Goal: Navigation & Orientation: Find specific page/section

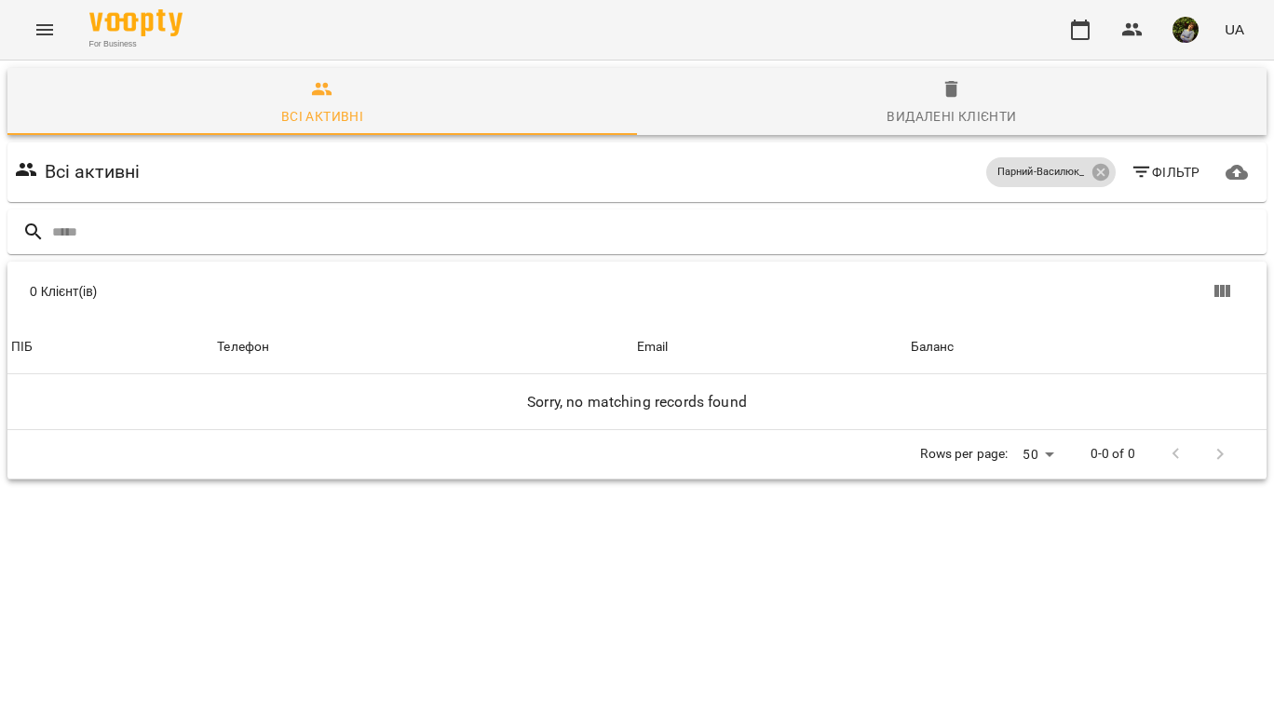
click at [47, 42] on button "Menu" at bounding box center [44, 29] width 45 height 45
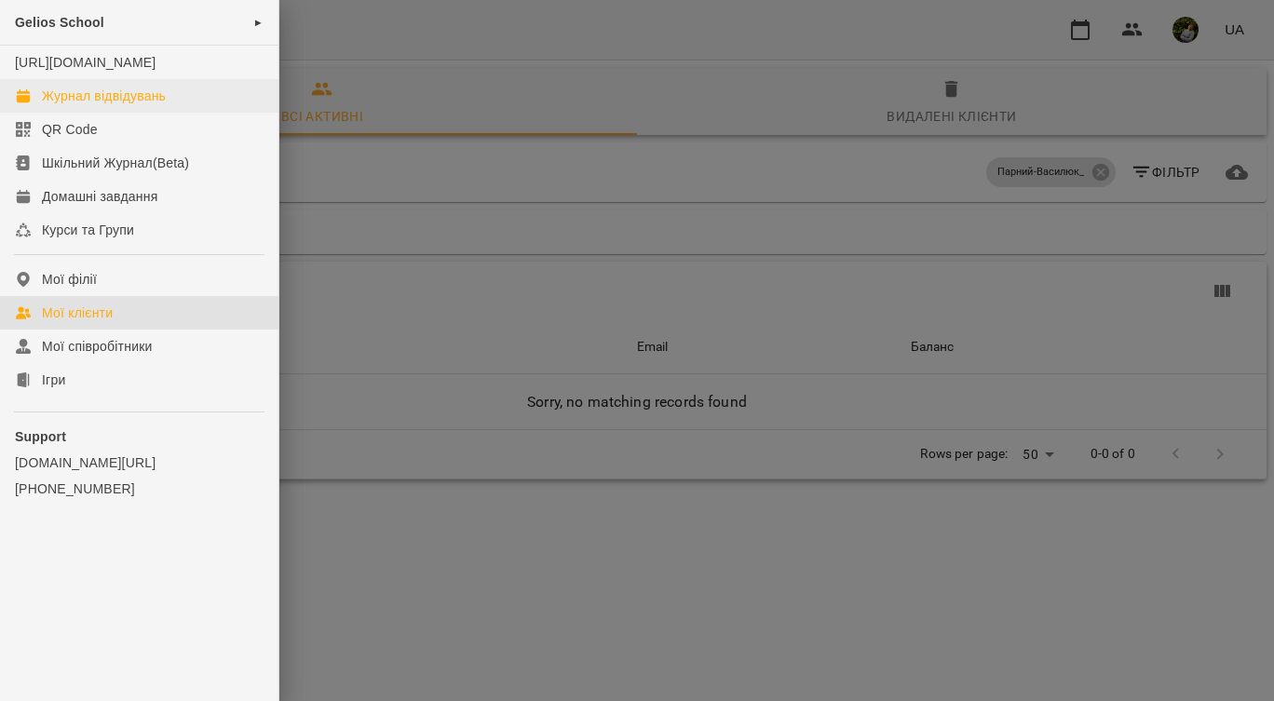
click at [70, 105] on div "Журнал відвідувань" at bounding box center [104, 96] width 124 height 19
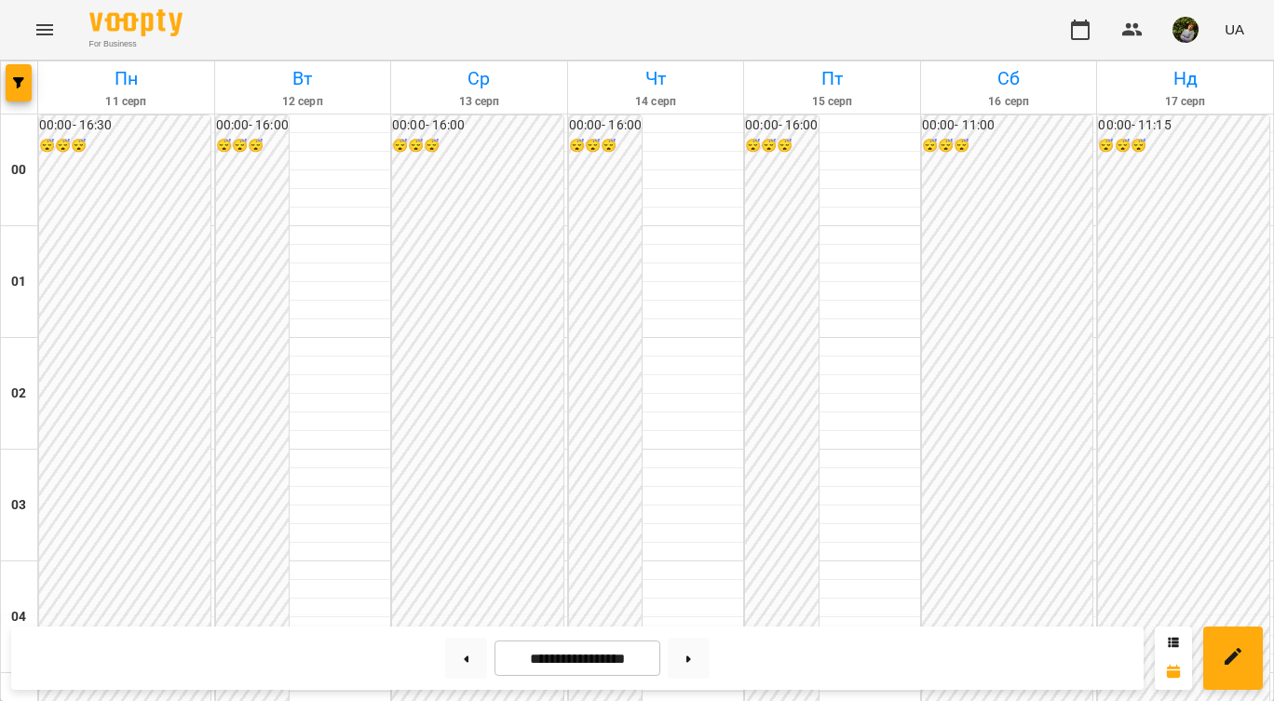
scroll to position [1534, 0]
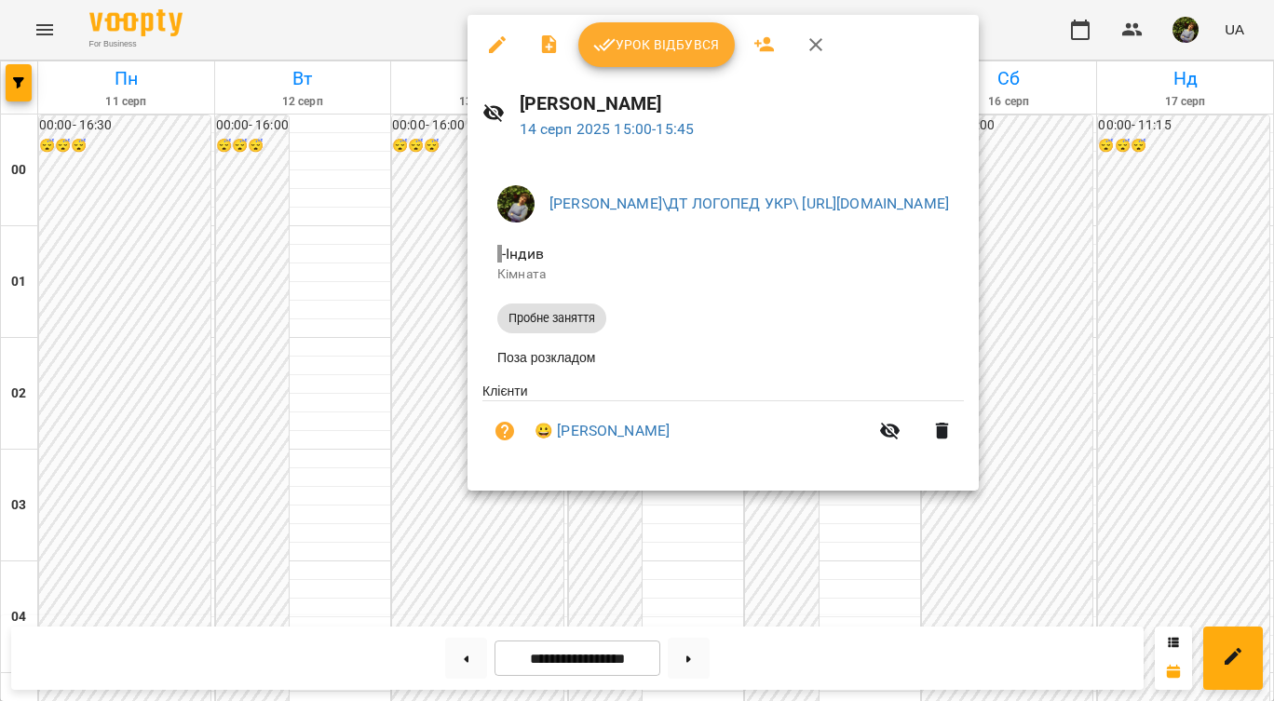
click at [681, 601] on div at bounding box center [637, 350] width 1274 height 701
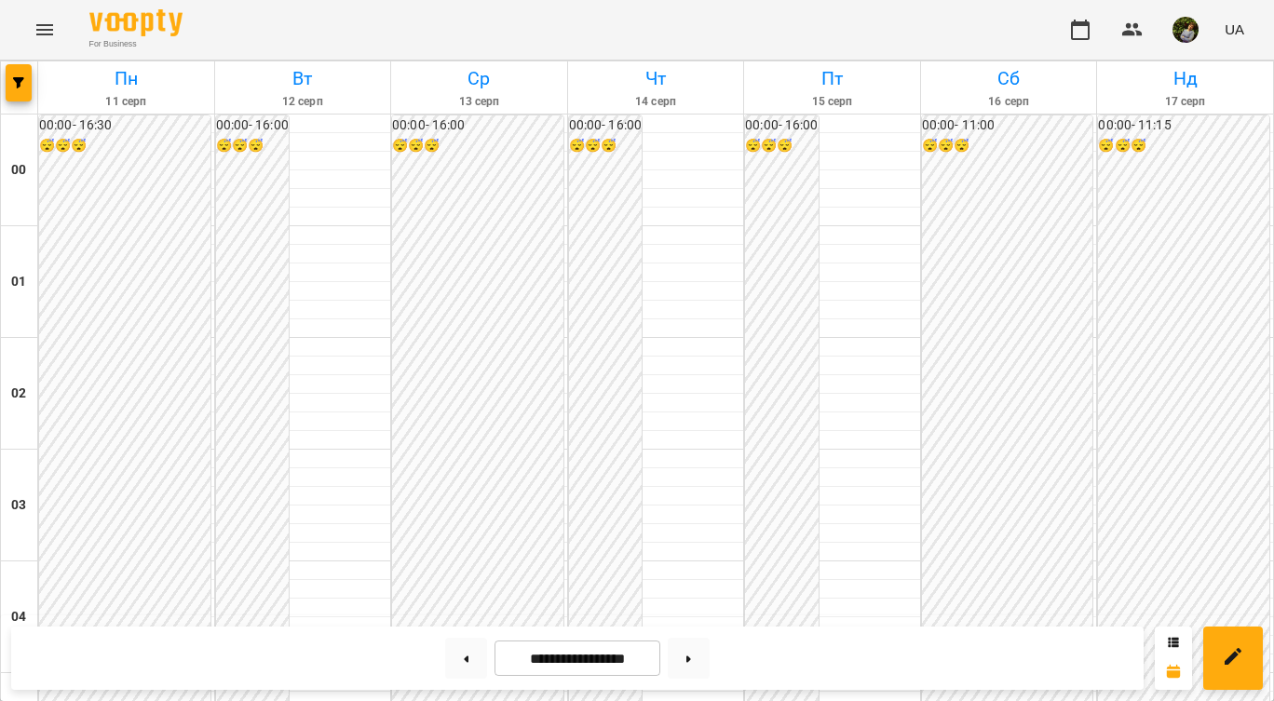
scroll to position [2178, 0]
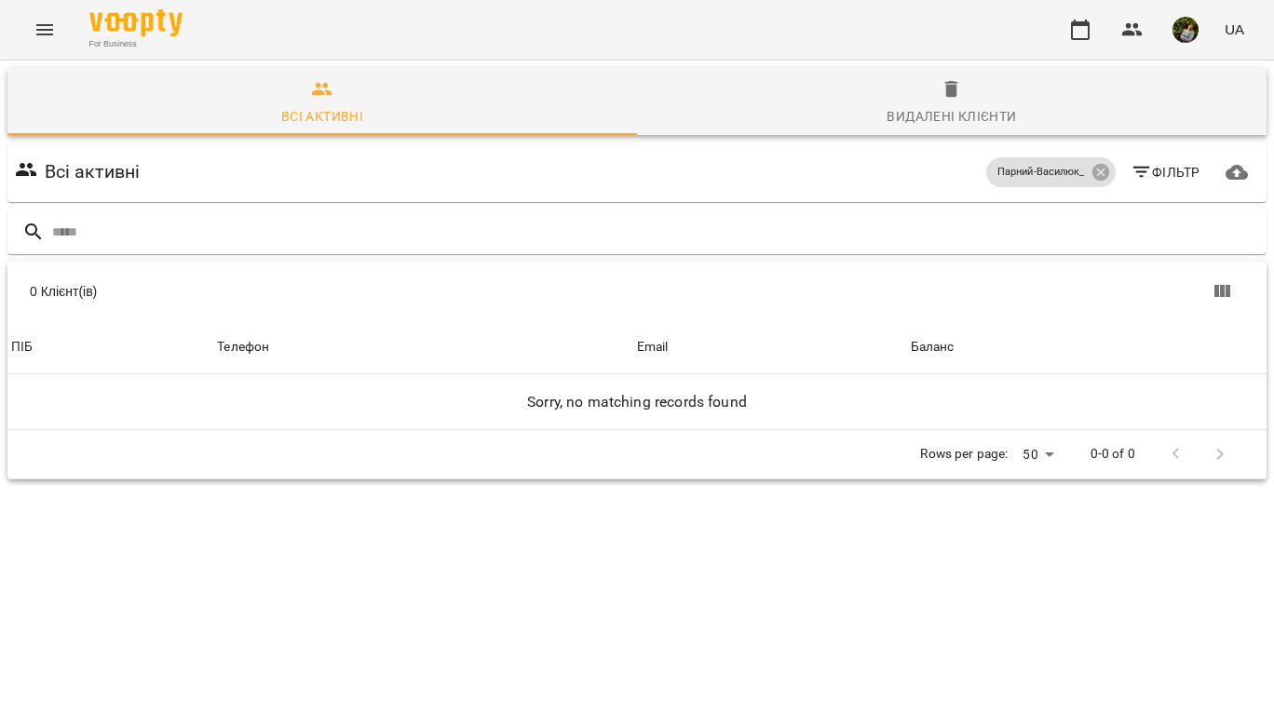
click at [42, 32] on icon "Menu" at bounding box center [45, 30] width 22 height 22
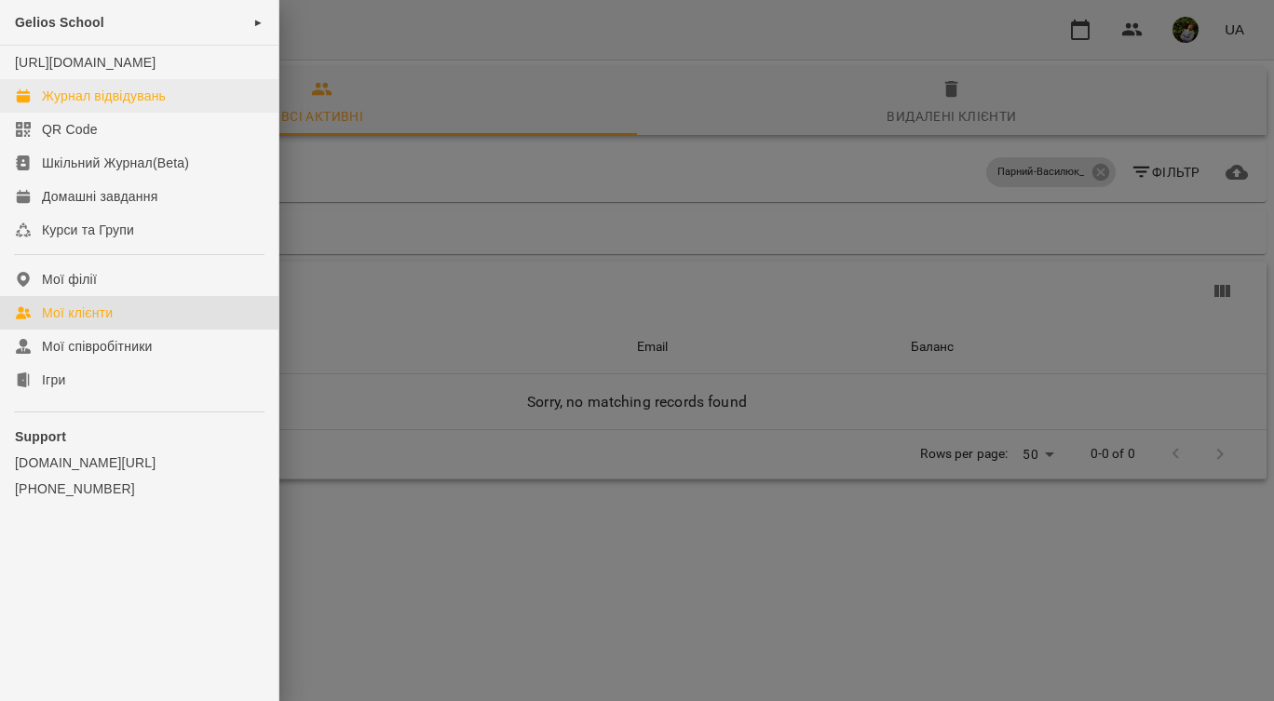
click at [99, 105] on div "Журнал відвідувань" at bounding box center [104, 96] width 124 height 19
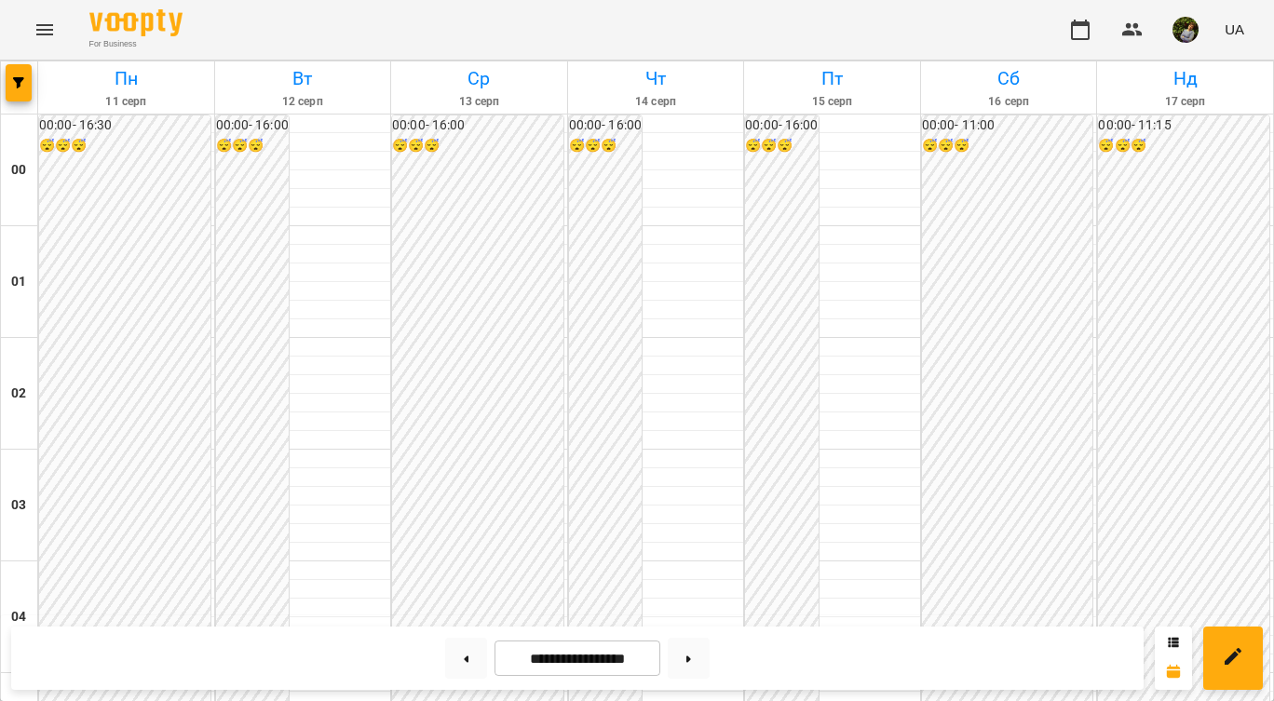
scroll to position [1639, 0]
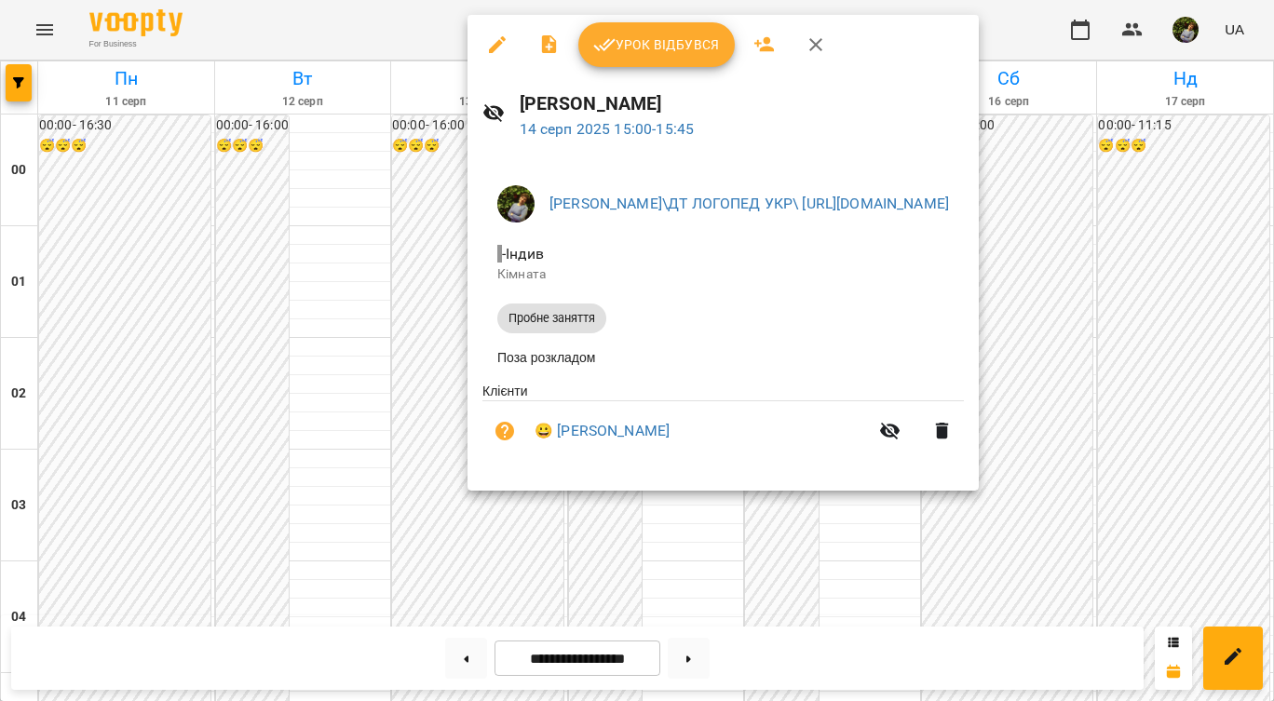
click at [683, 614] on div at bounding box center [637, 350] width 1274 height 701
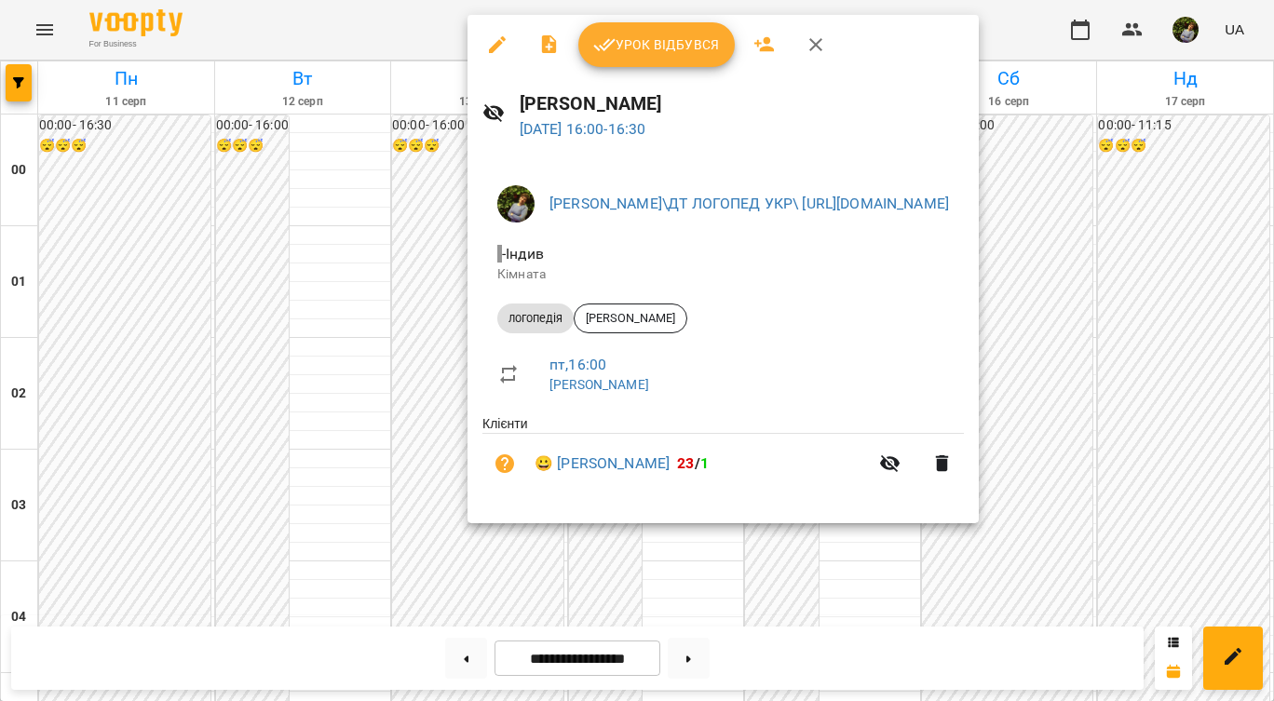
click at [681, 579] on div at bounding box center [637, 350] width 1274 height 701
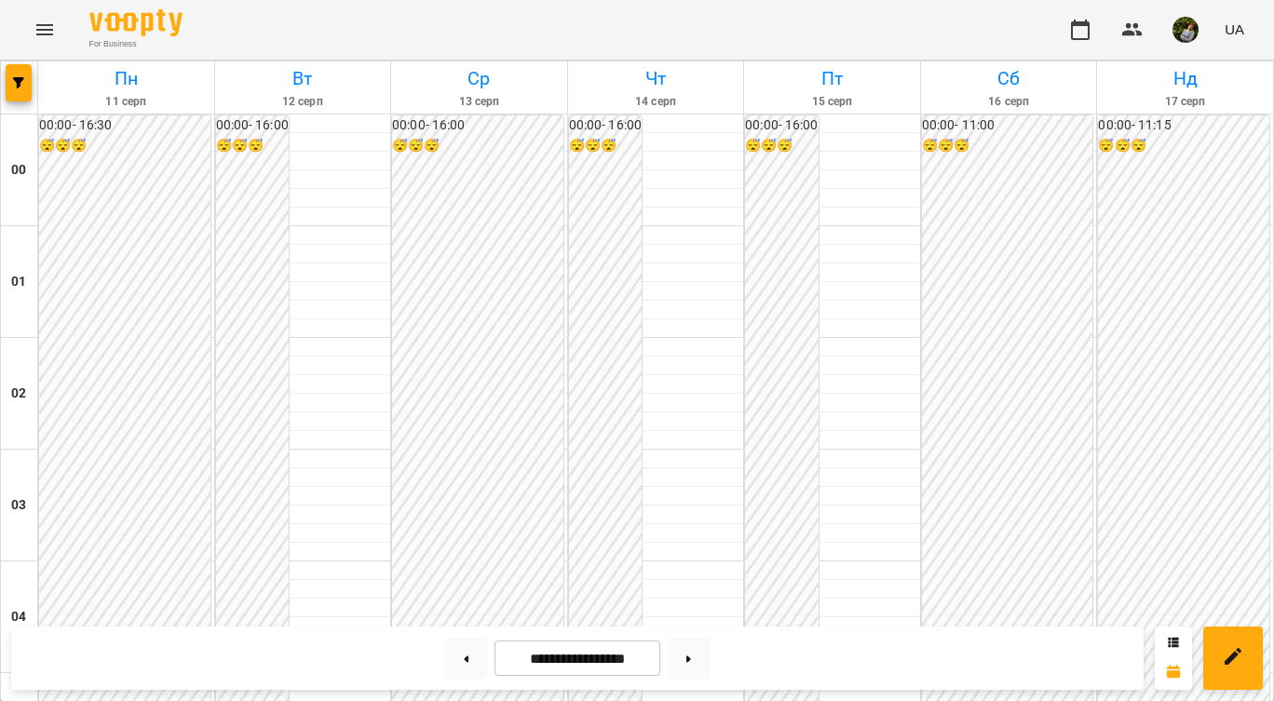
scroll to position [969, 0]
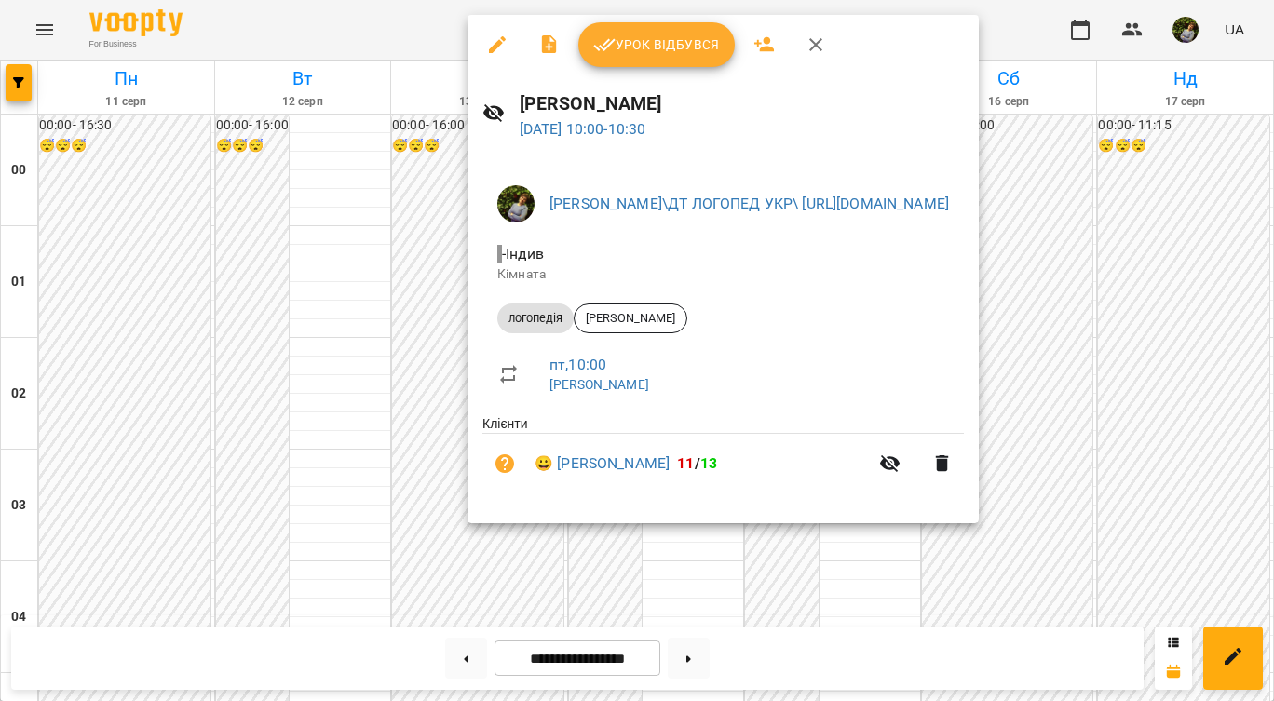
click at [861, 578] on div at bounding box center [637, 350] width 1274 height 701
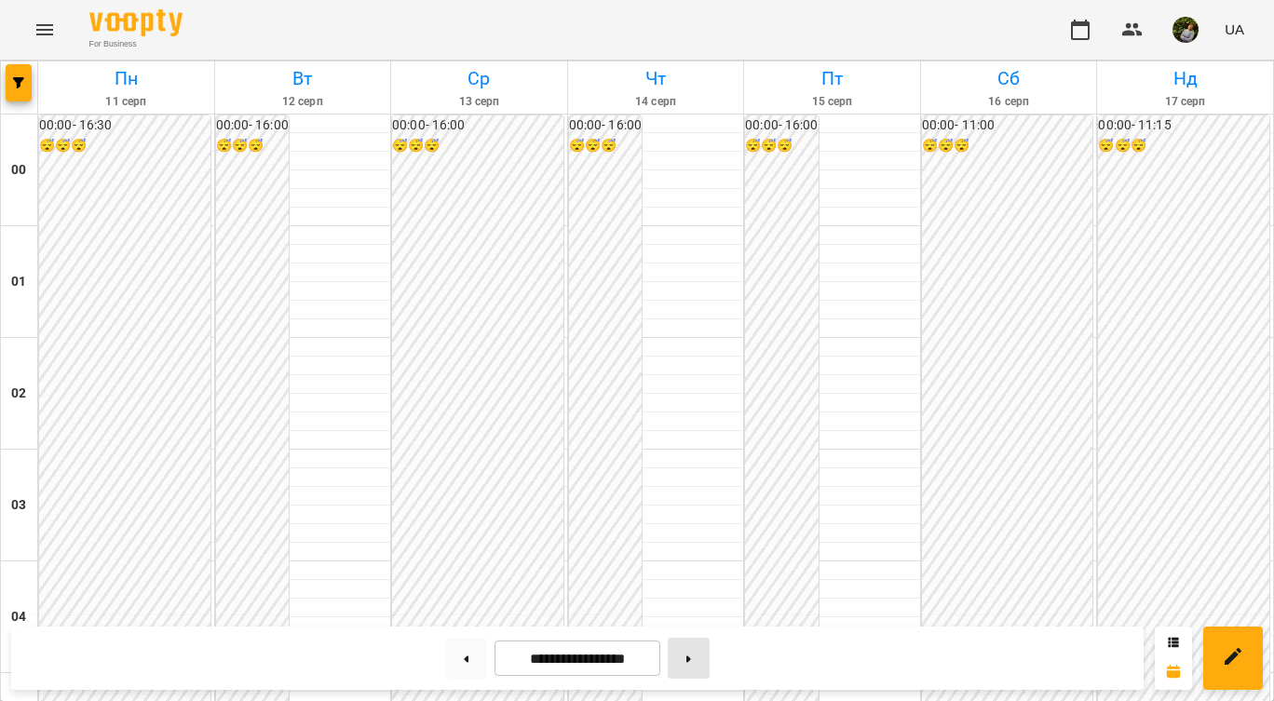
click at [696, 651] on button at bounding box center [689, 658] width 42 height 41
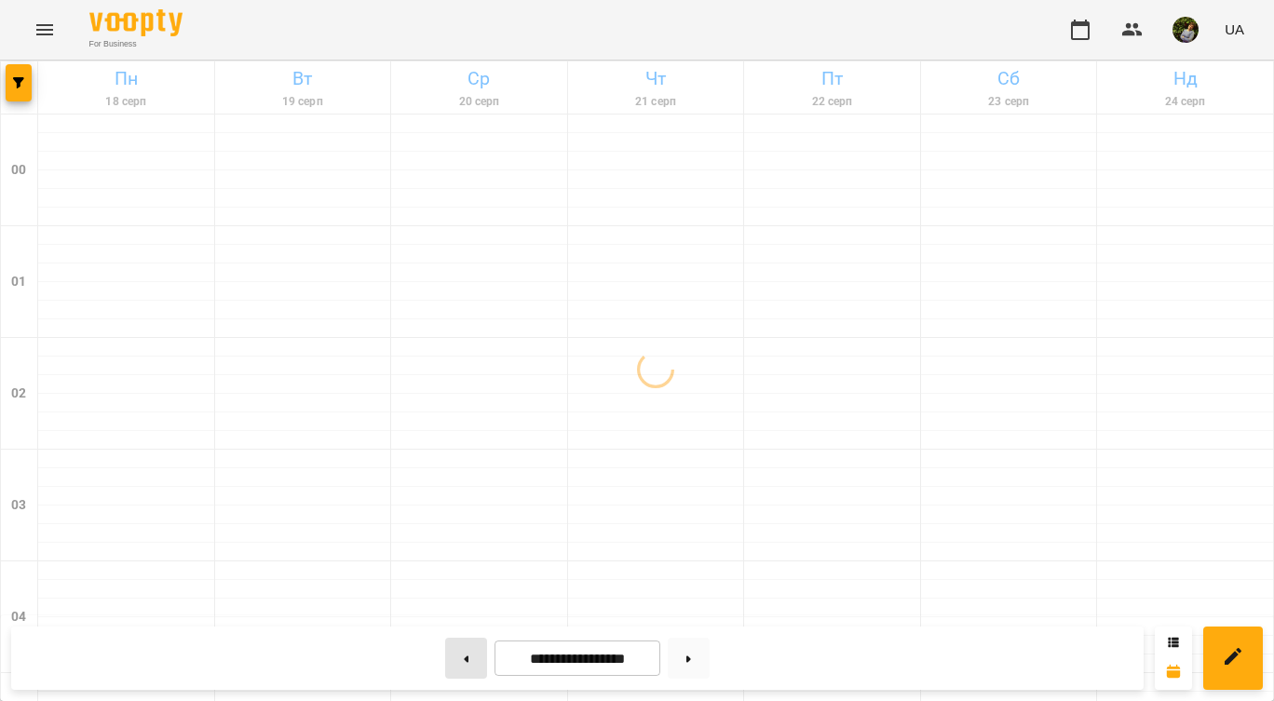
click at [463, 659] on button at bounding box center [466, 658] width 42 height 41
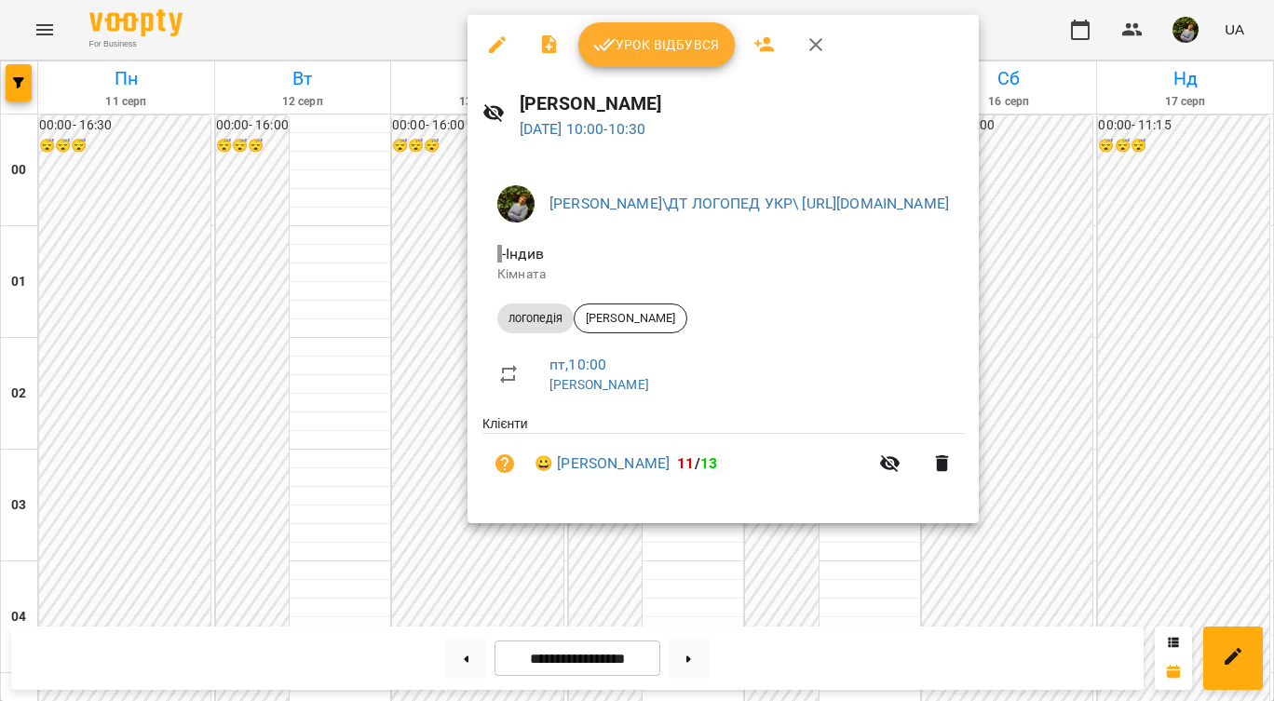
click at [850, 549] on div at bounding box center [637, 350] width 1274 height 701
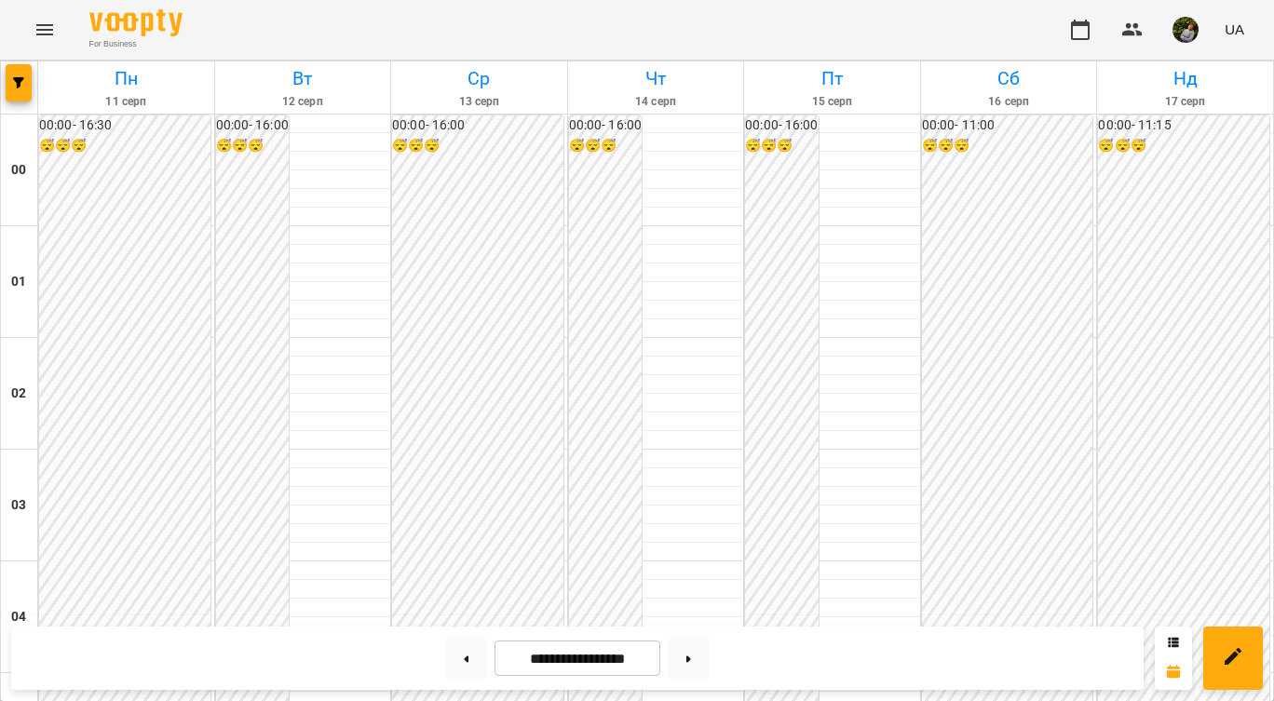
scroll to position [1482, 0]
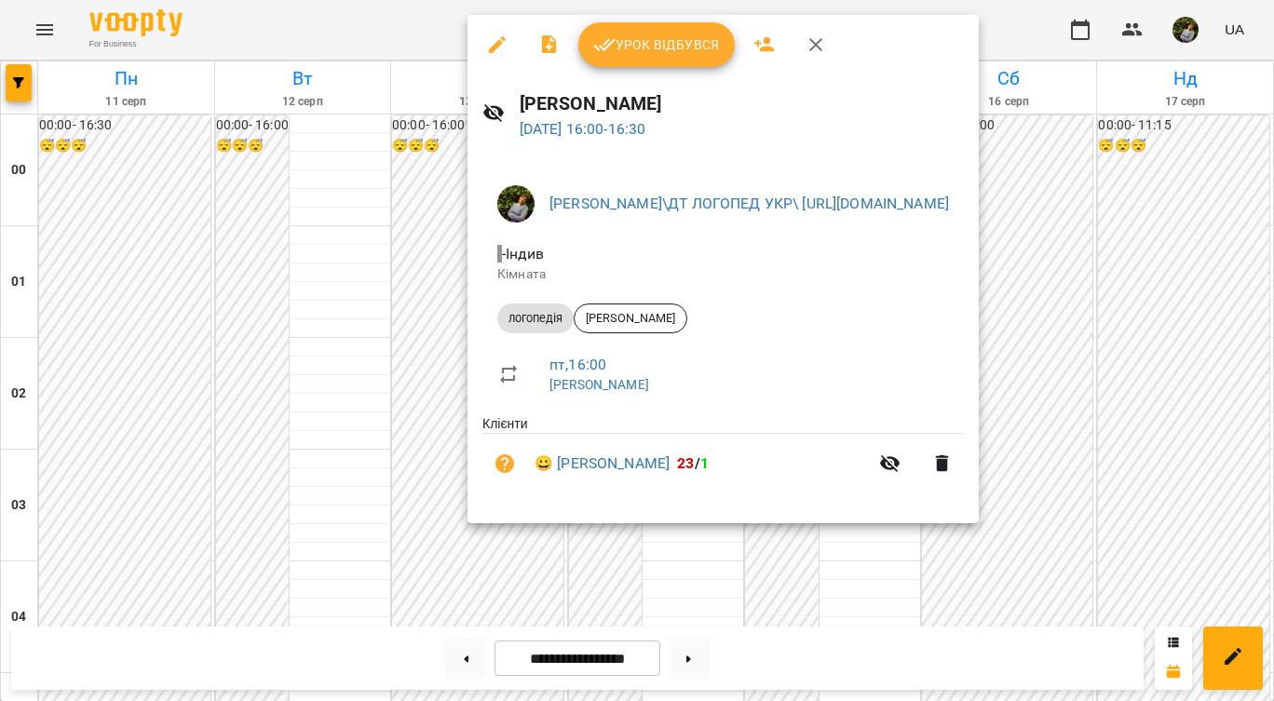
click at [899, 605] on div at bounding box center [637, 350] width 1274 height 701
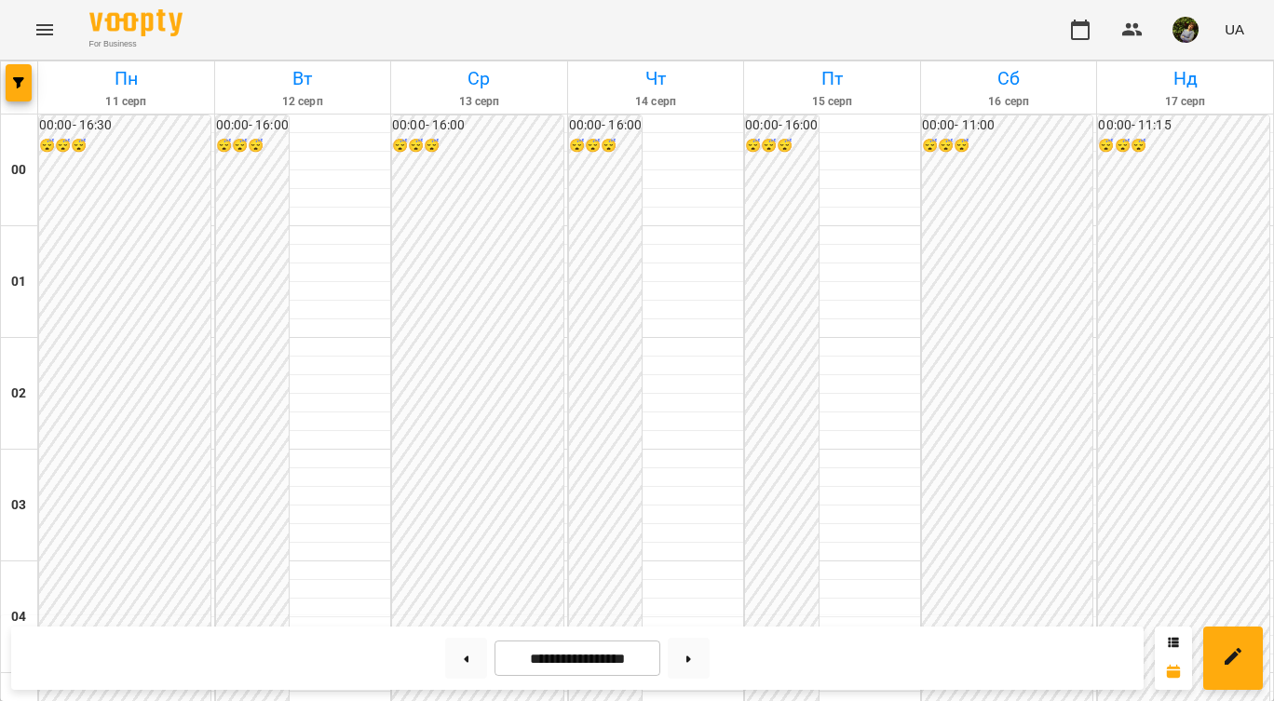
scroll to position [1696, 0]
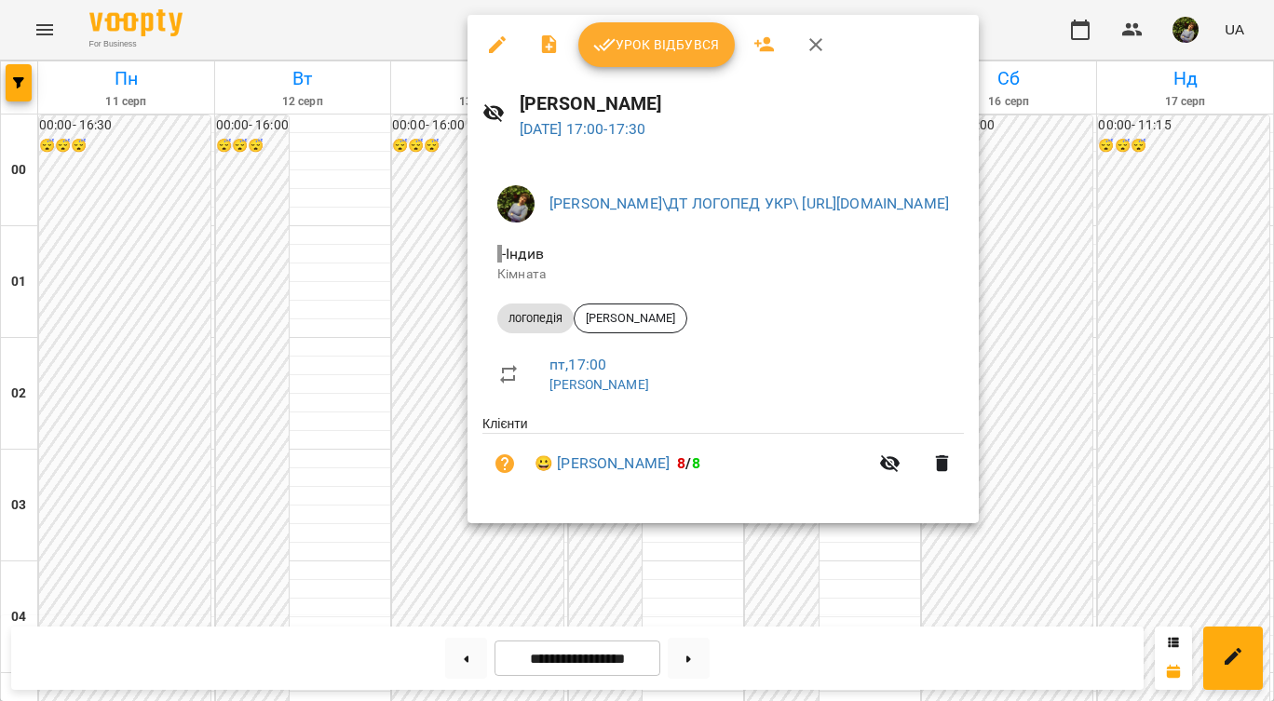
click at [646, 585] on div at bounding box center [637, 350] width 1274 height 701
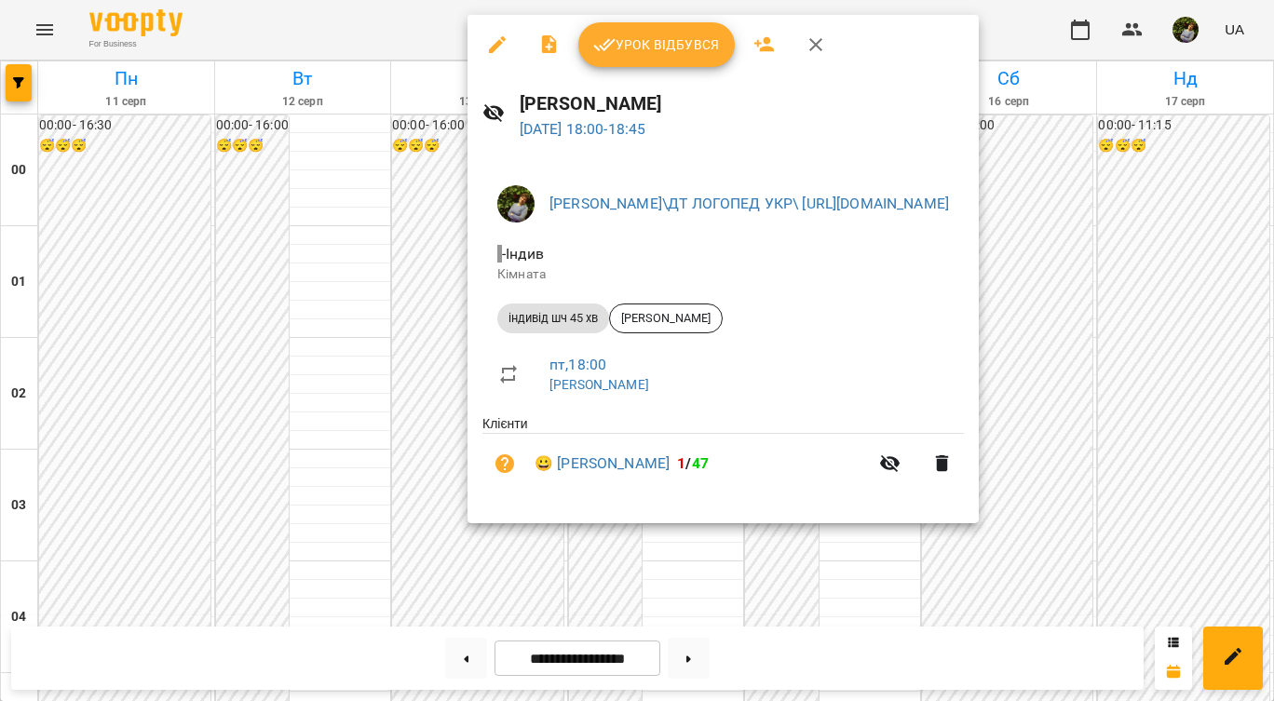
click at [677, 583] on div at bounding box center [637, 350] width 1274 height 701
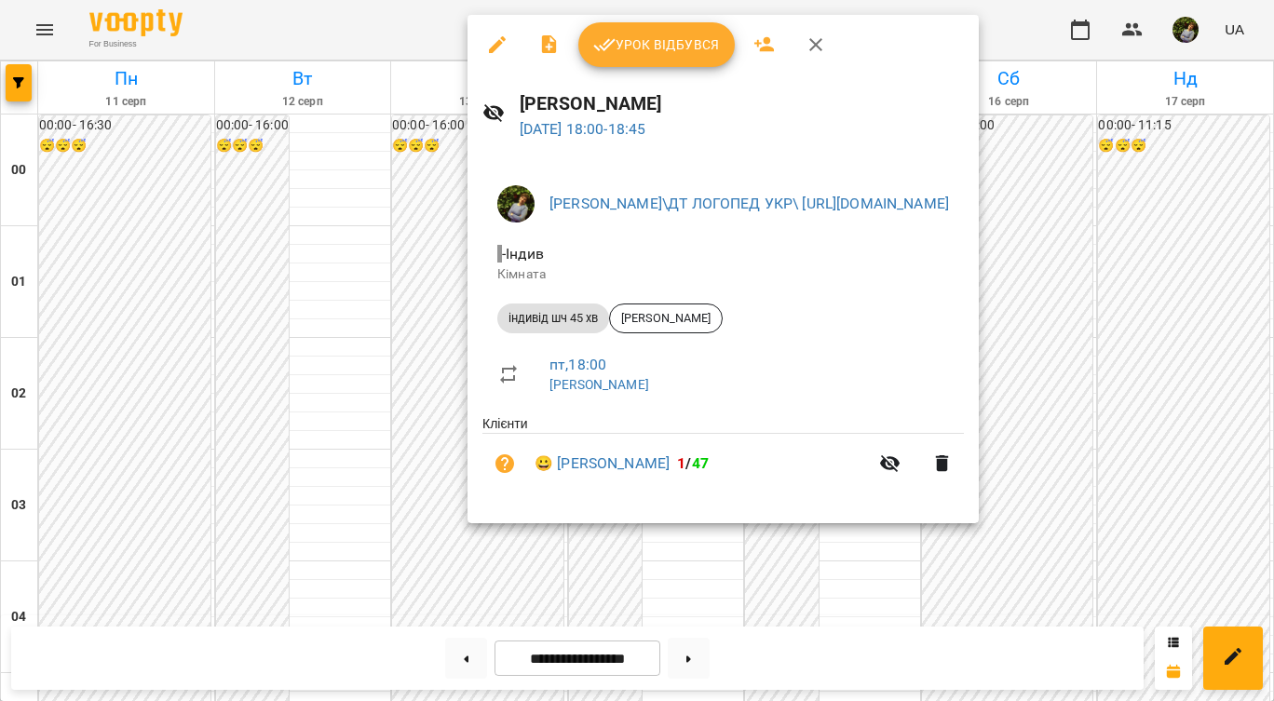
click at [644, 584] on div at bounding box center [637, 350] width 1274 height 701
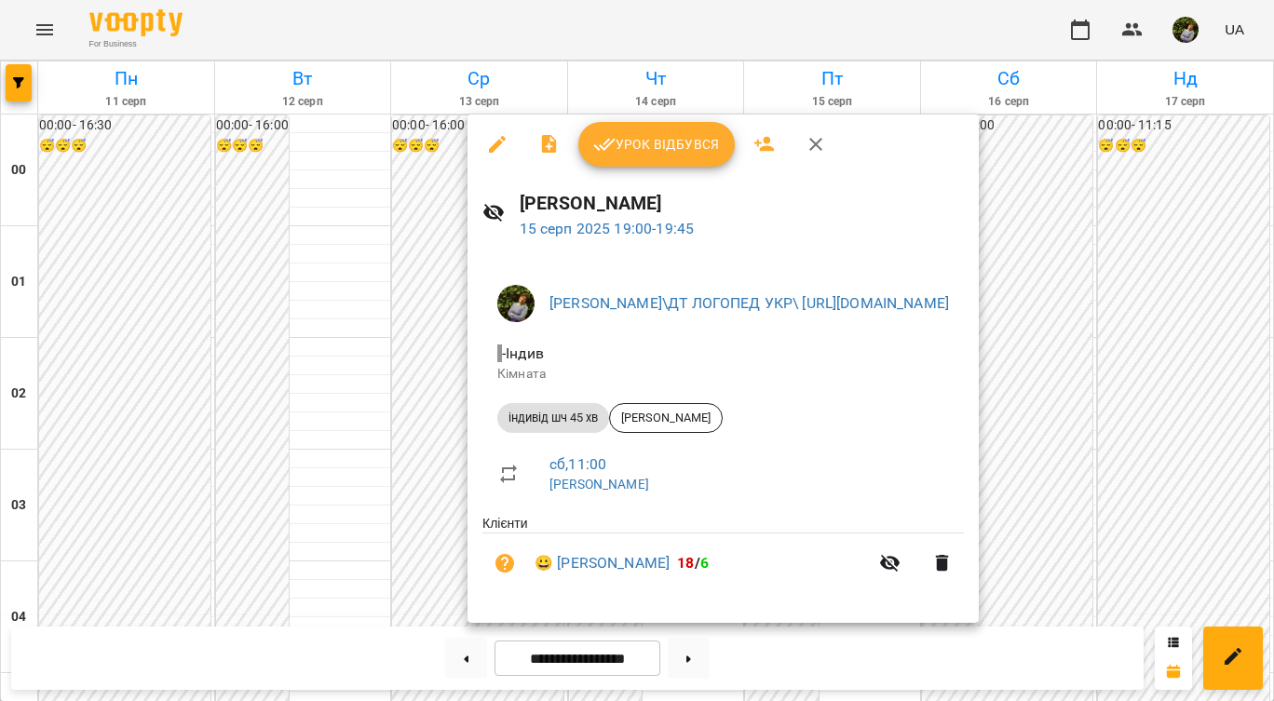
click at [255, 463] on div at bounding box center [637, 350] width 1274 height 701
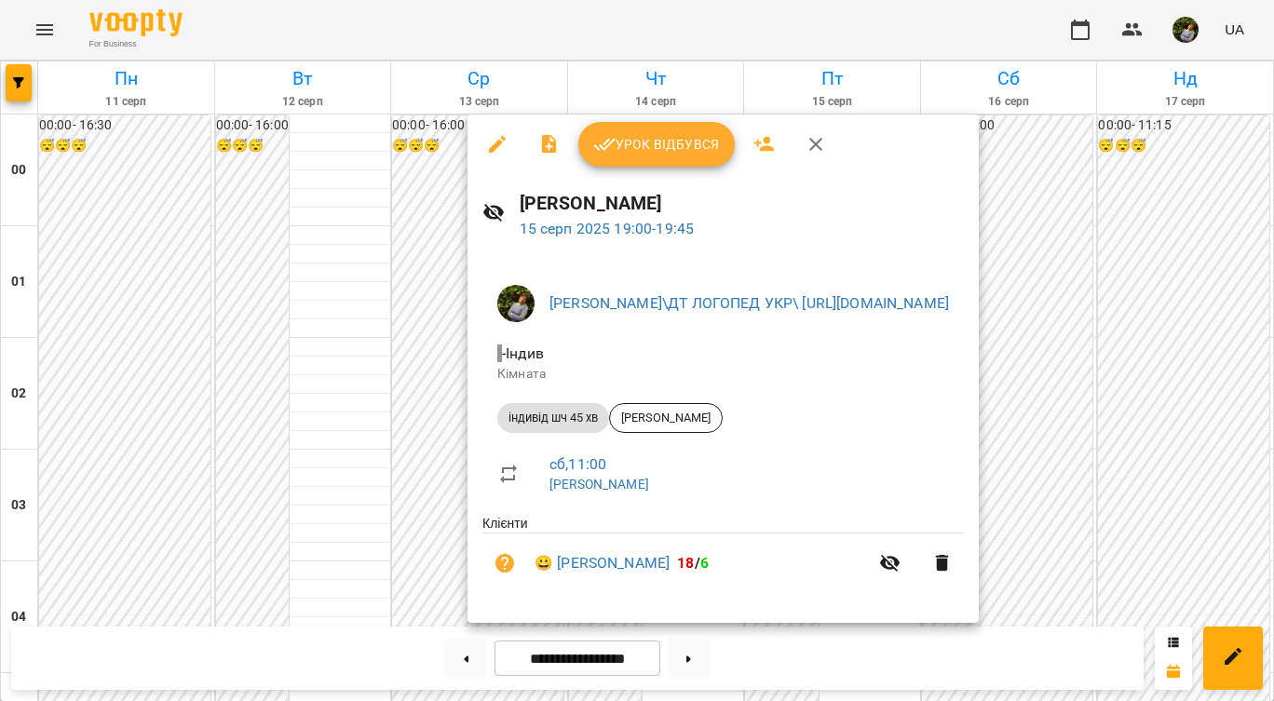
click at [310, 497] on div at bounding box center [637, 350] width 1274 height 701
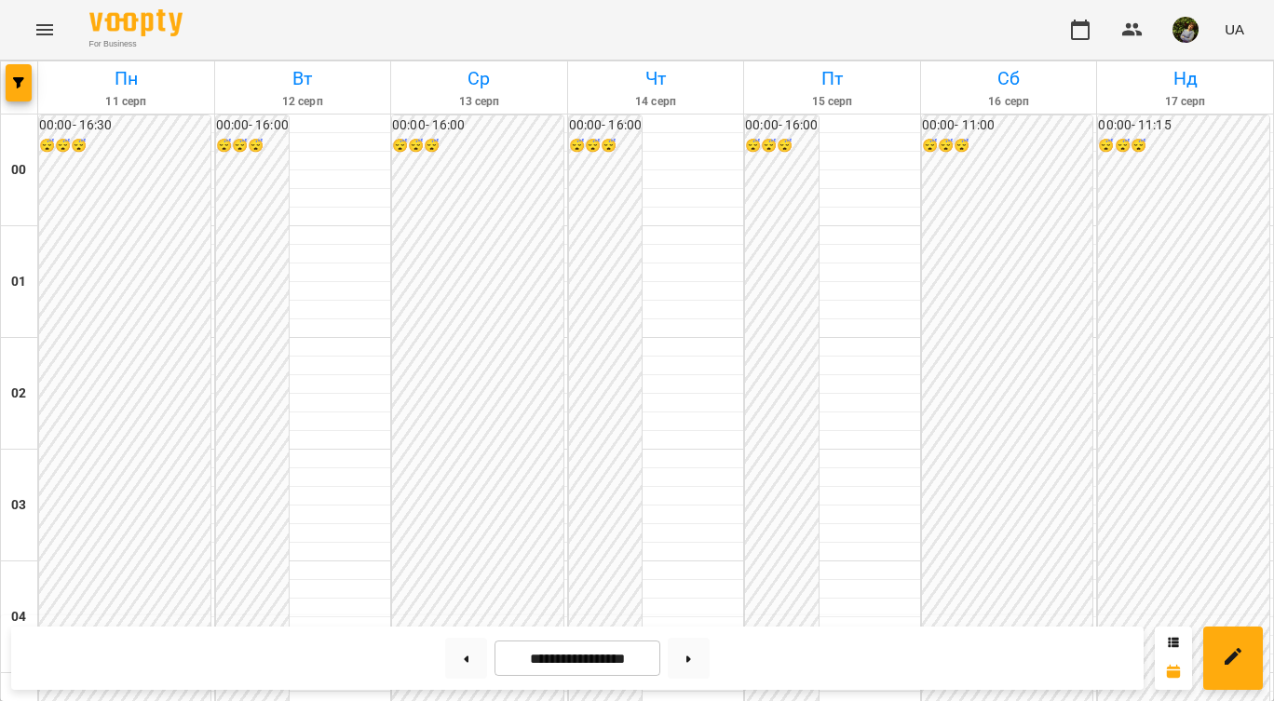
scroll to position [2062, 0]
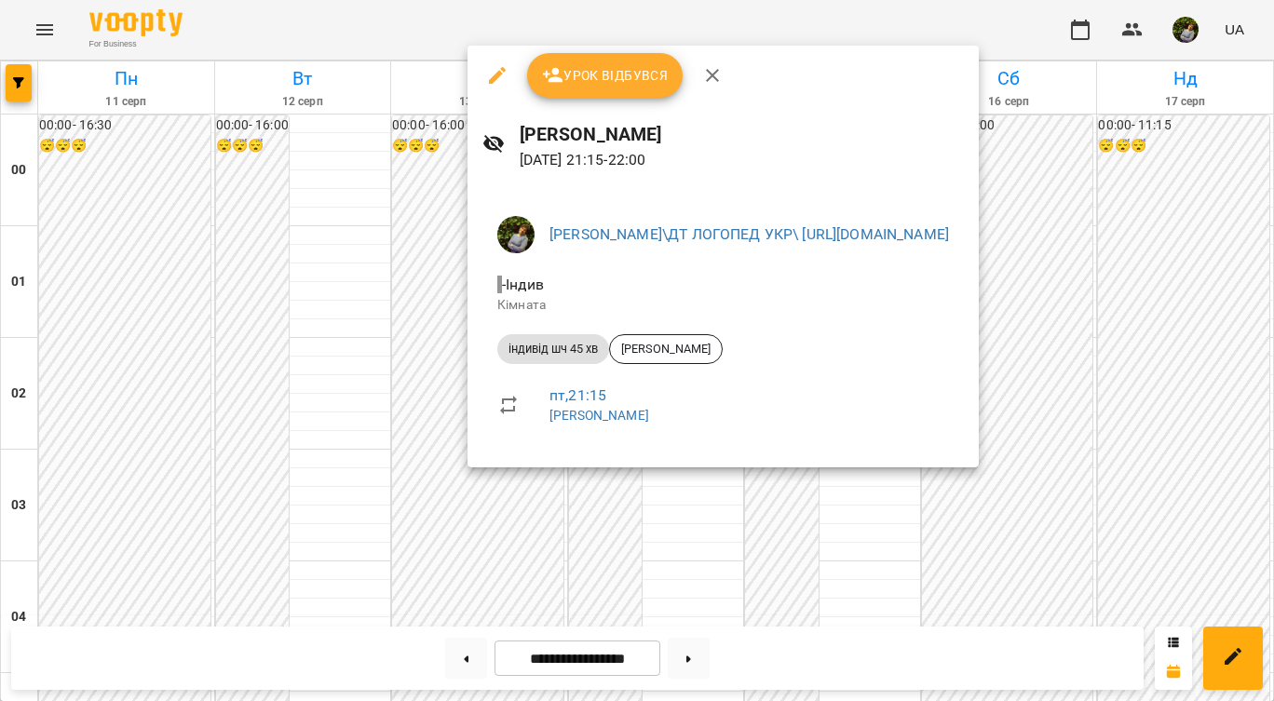
click at [689, 595] on div at bounding box center [637, 350] width 1274 height 701
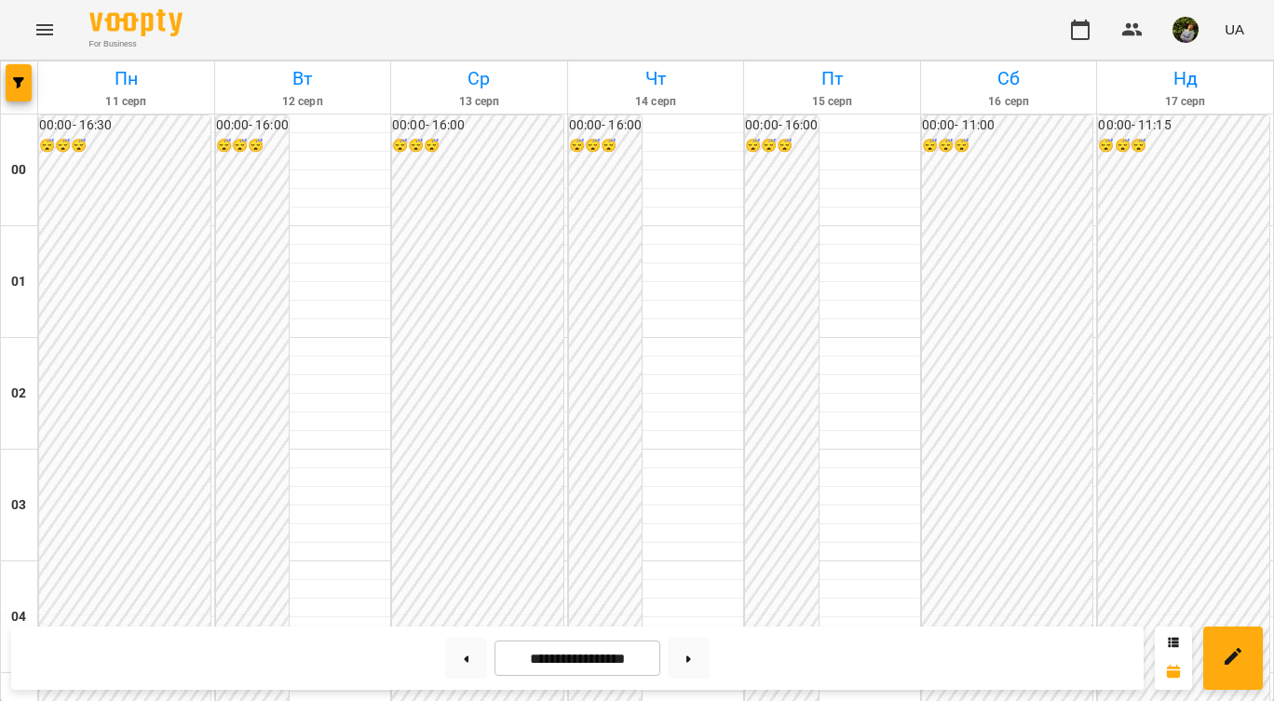
scroll to position [1627, 0]
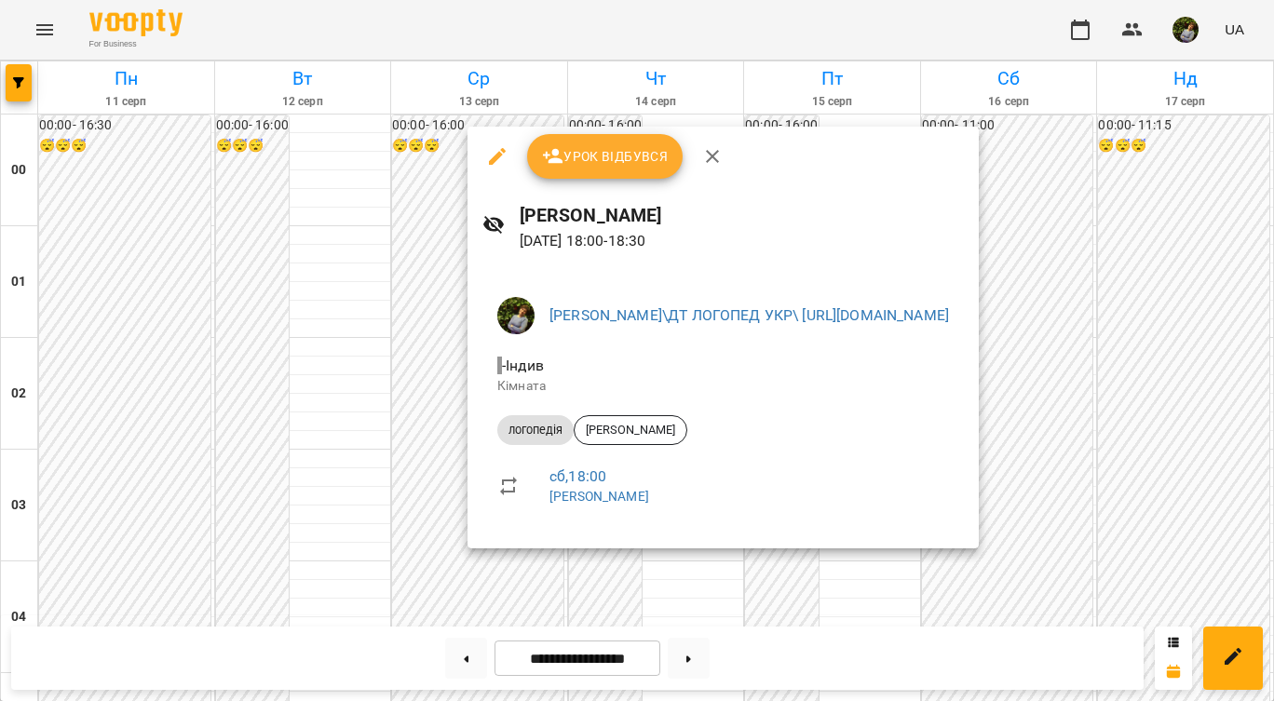
click at [693, 588] on div at bounding box center [637, 350] width 1274 height 701
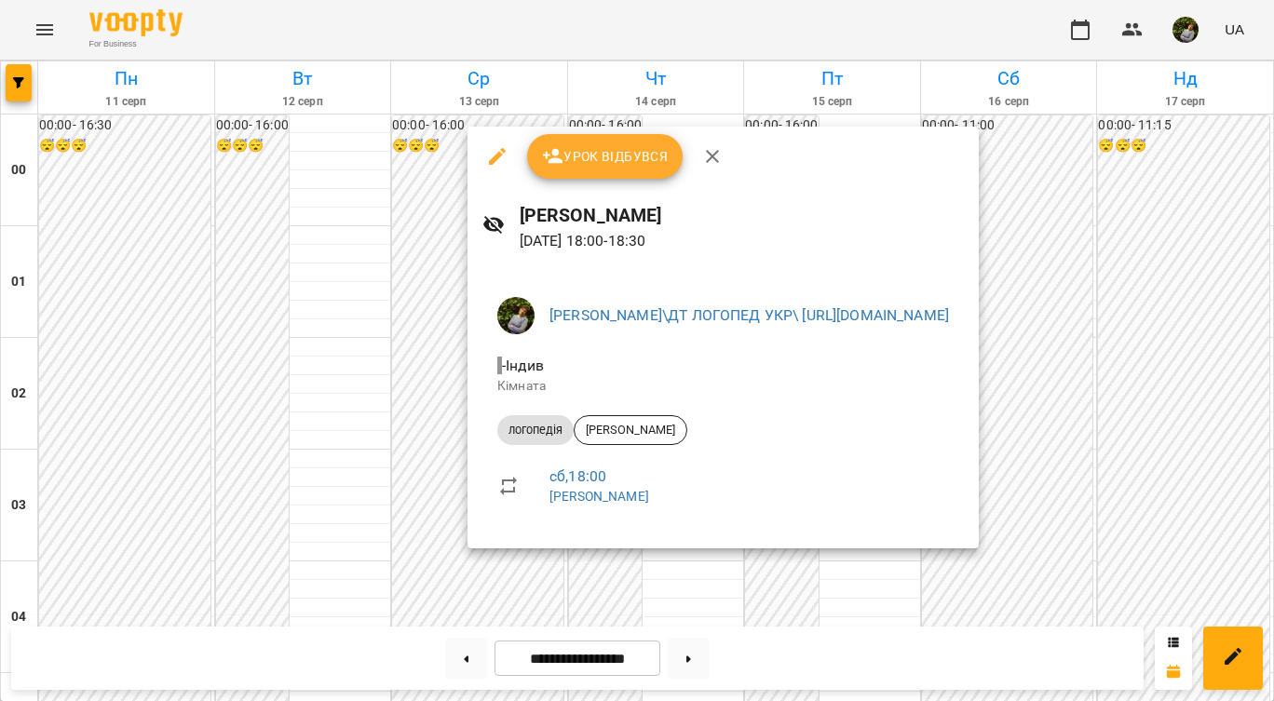
click at [1017, 585] on div at bounding box center [637, 350] width 1274 height 701
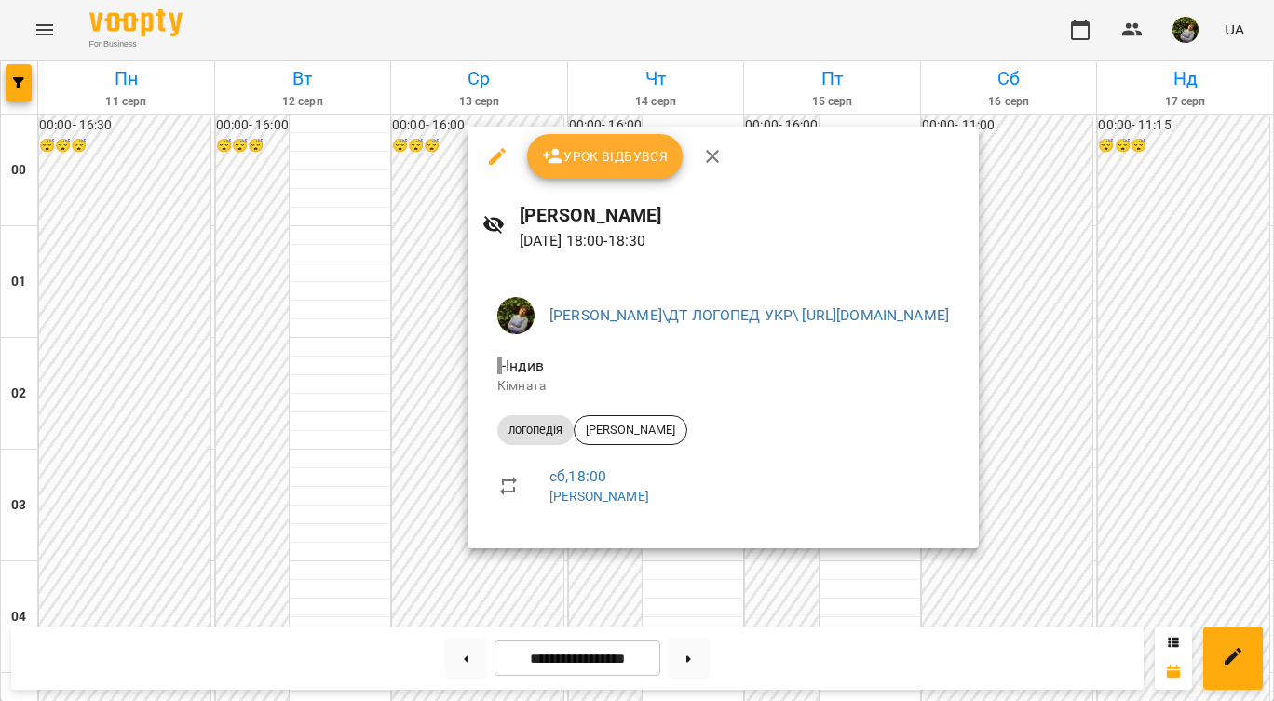
click at [1034, 591] on div at bounding box center [637, 350] width 1274 height 701
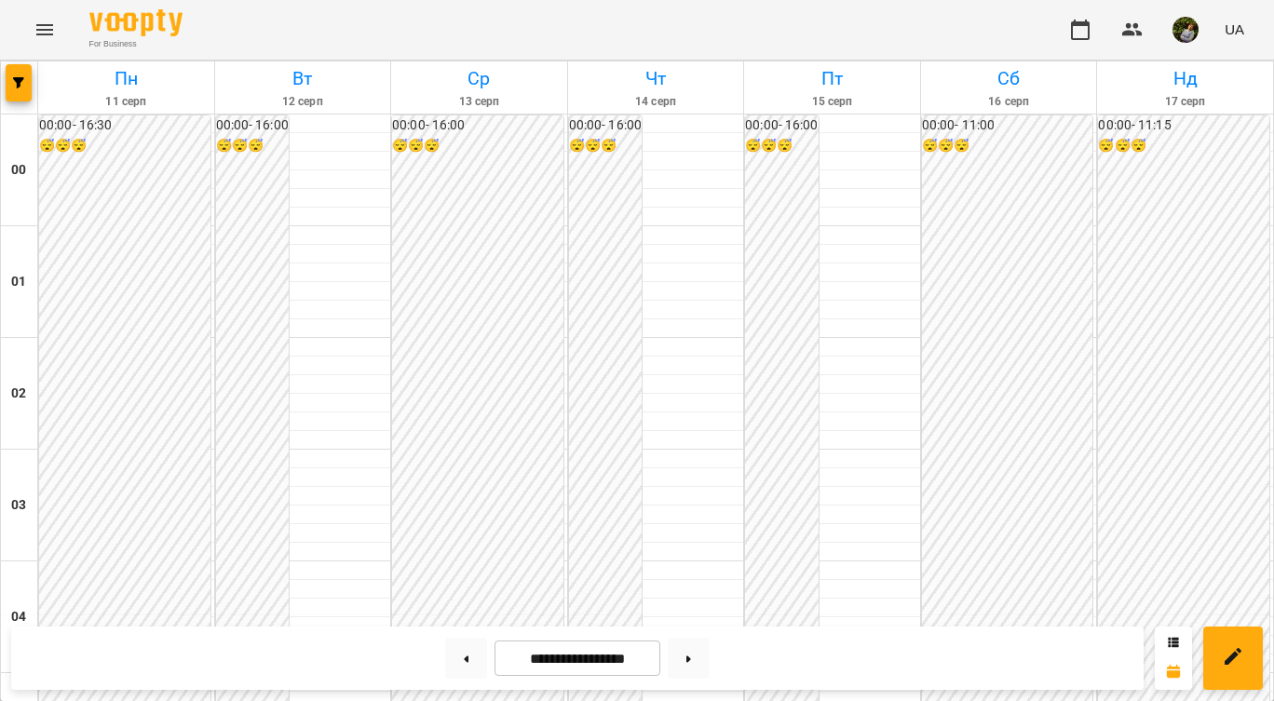
scroll to position [1859, 0]
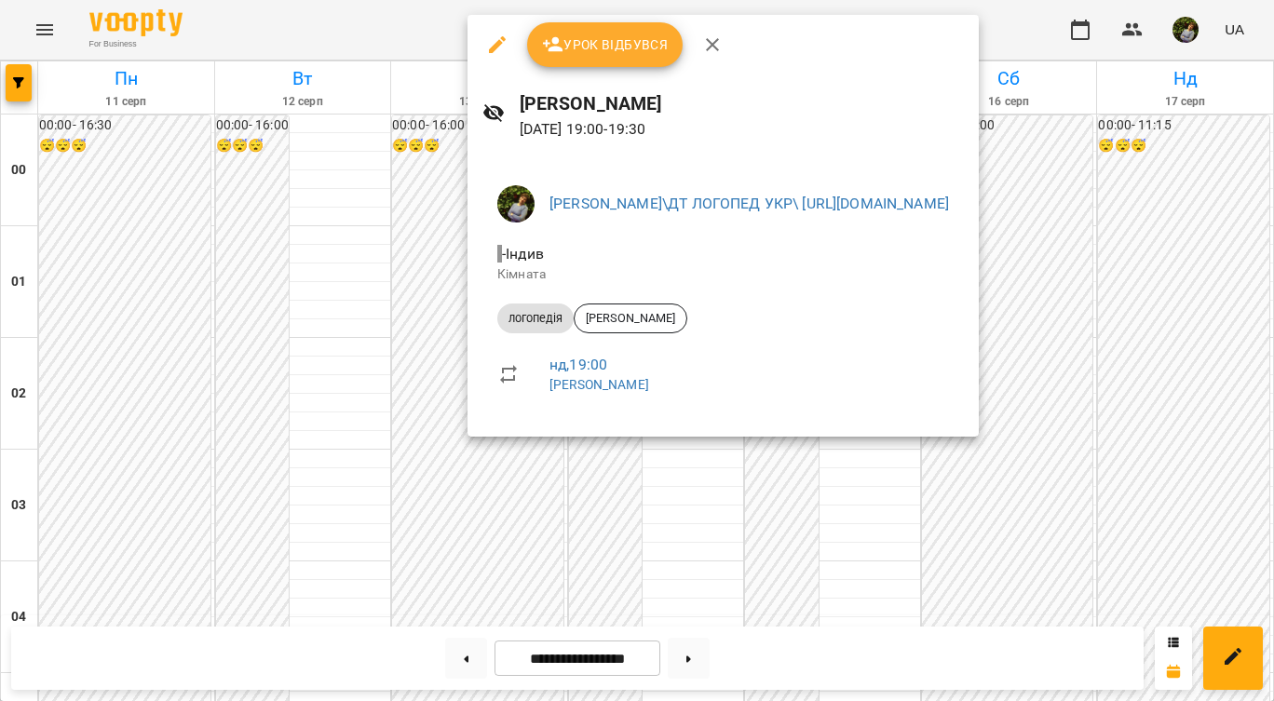
click at [291, 325] on div at bounding box center [637, 350] width 1274 height 701
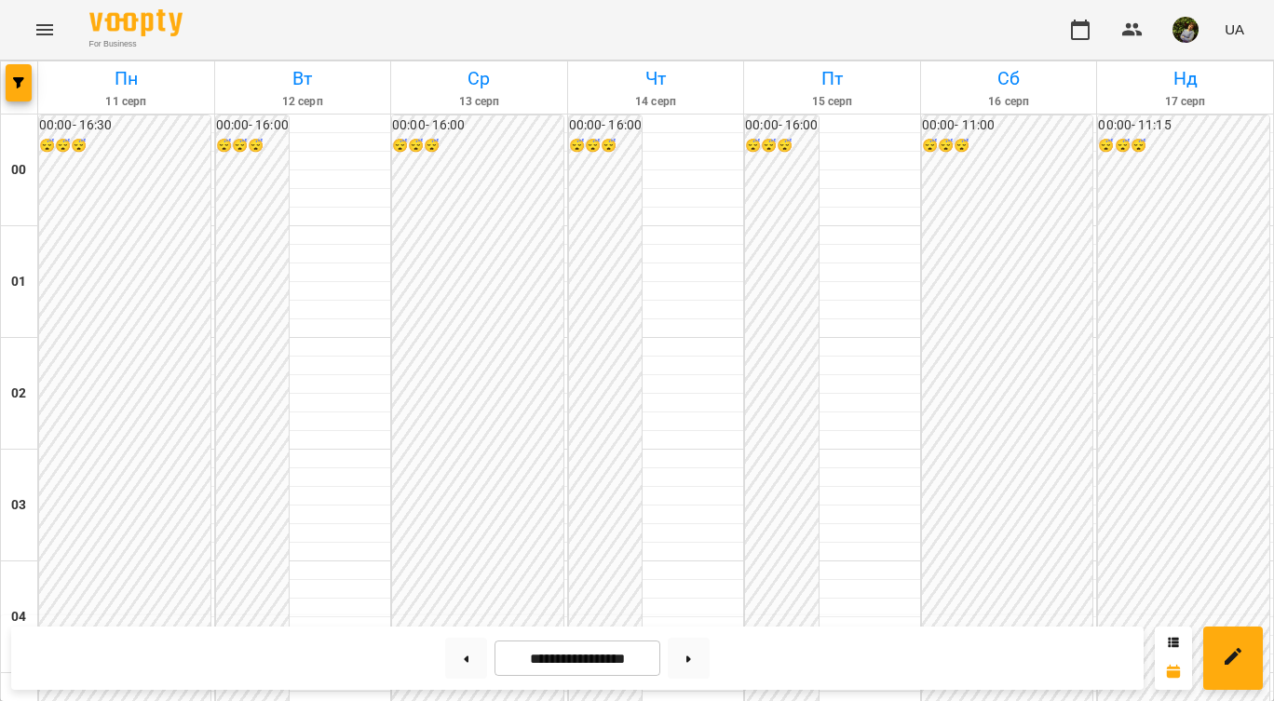
scroll to position [1765, 0]
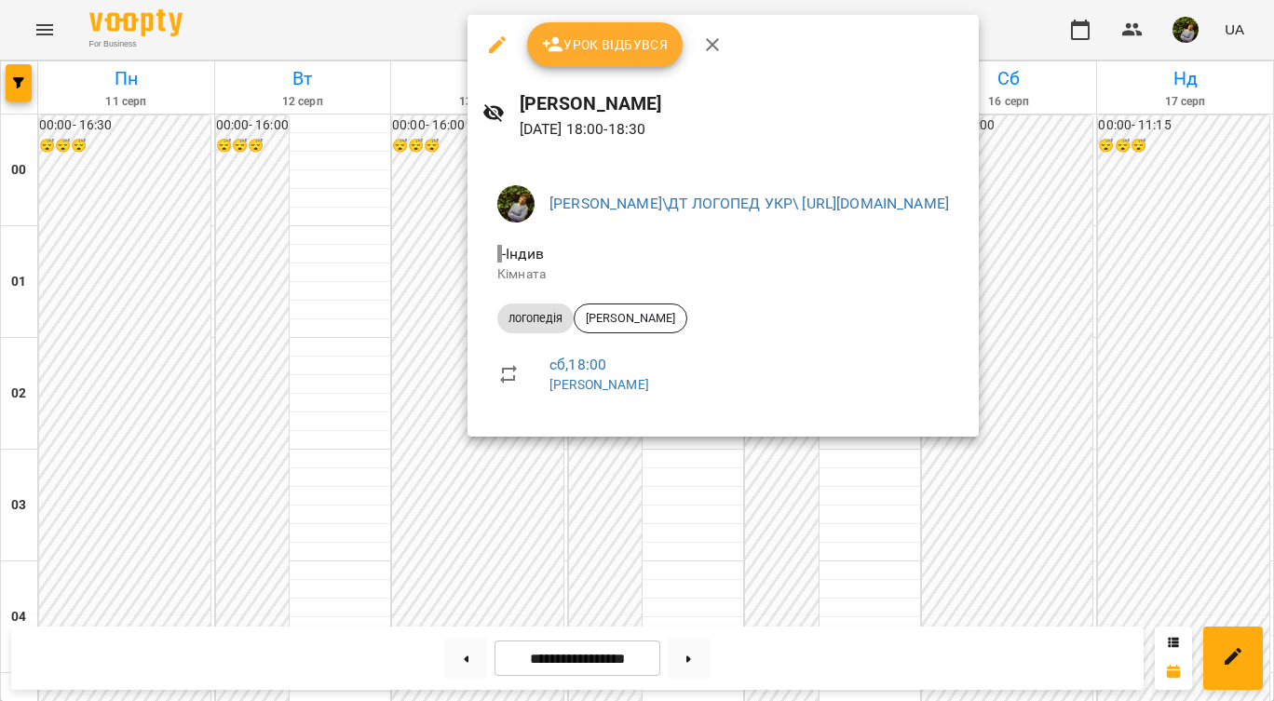
click at [707, 486] on div at bounding box center [637, 350] width 1274 height 701
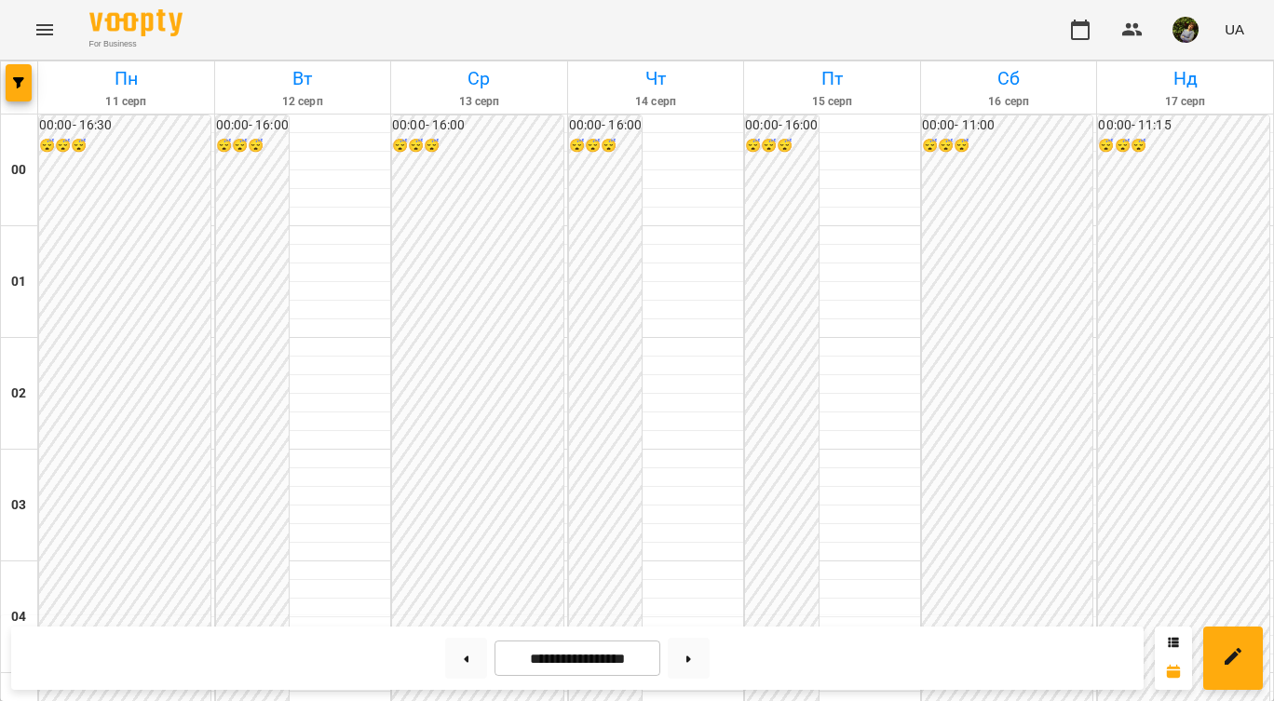
scroll to position [1945, 0]
click at [699, 661] on button at bounding box center [689, 658] width 42 height 41
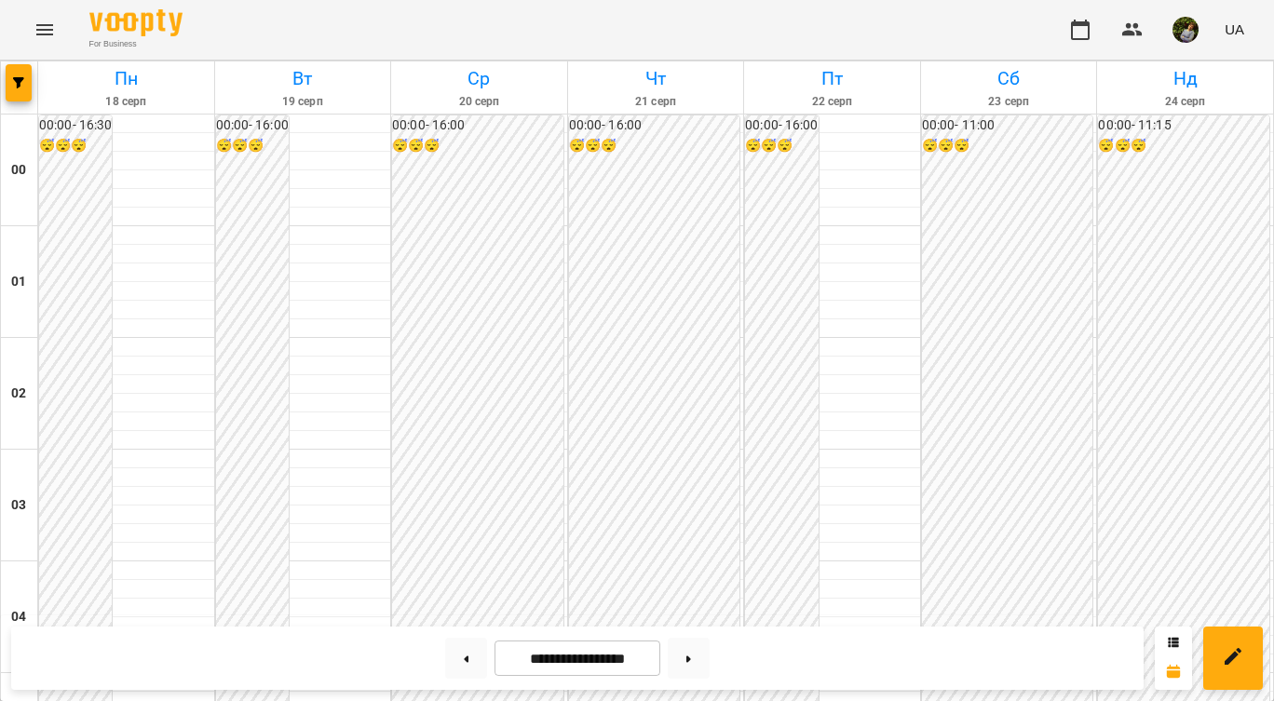
scroll to position [1849, 0]
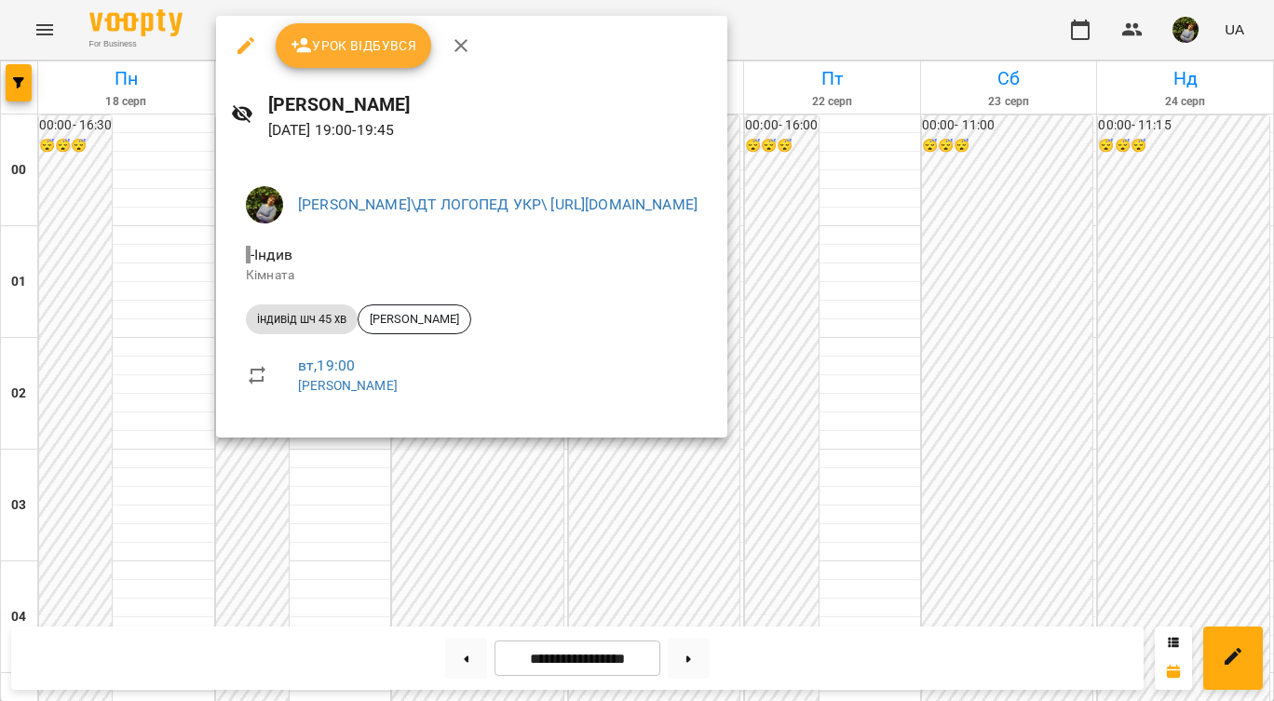
click at [115, 338] on div at bounding box center [637, 350] width 1274 height 701
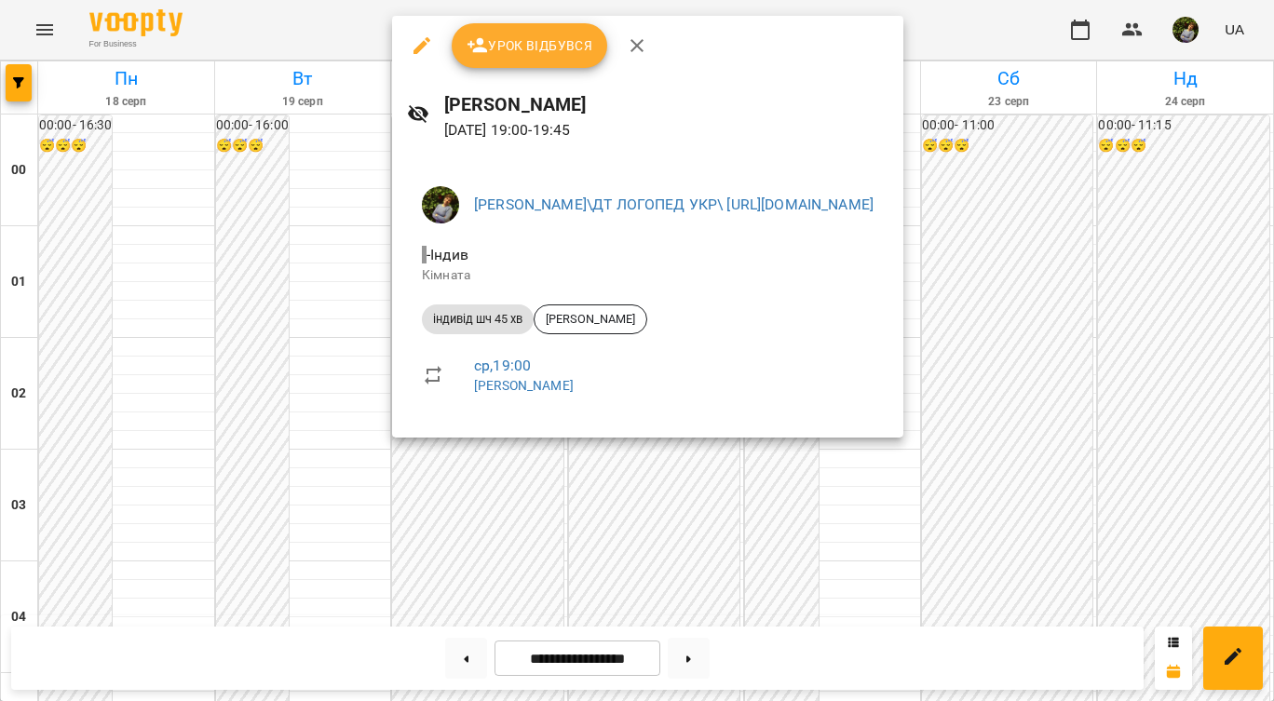
click at [136, 345] on div at bounding box center [637, 350] width 1274 height 701
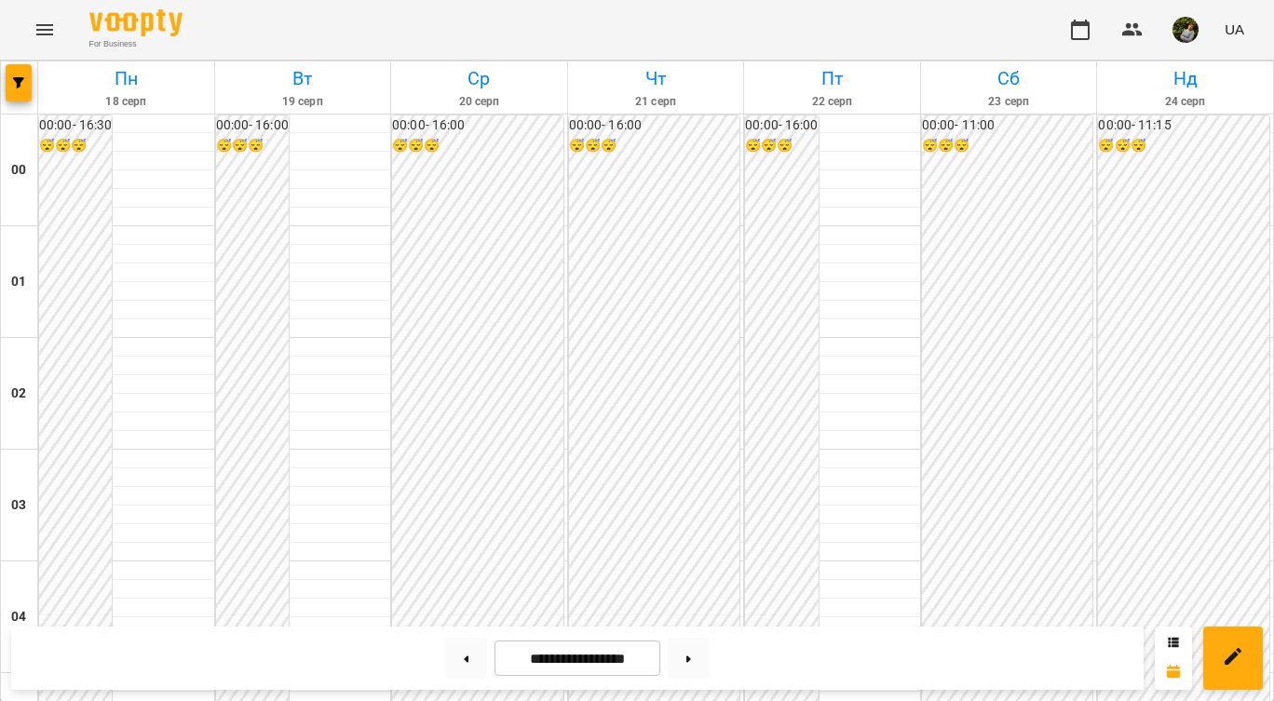
scroll to position [1542, 0]
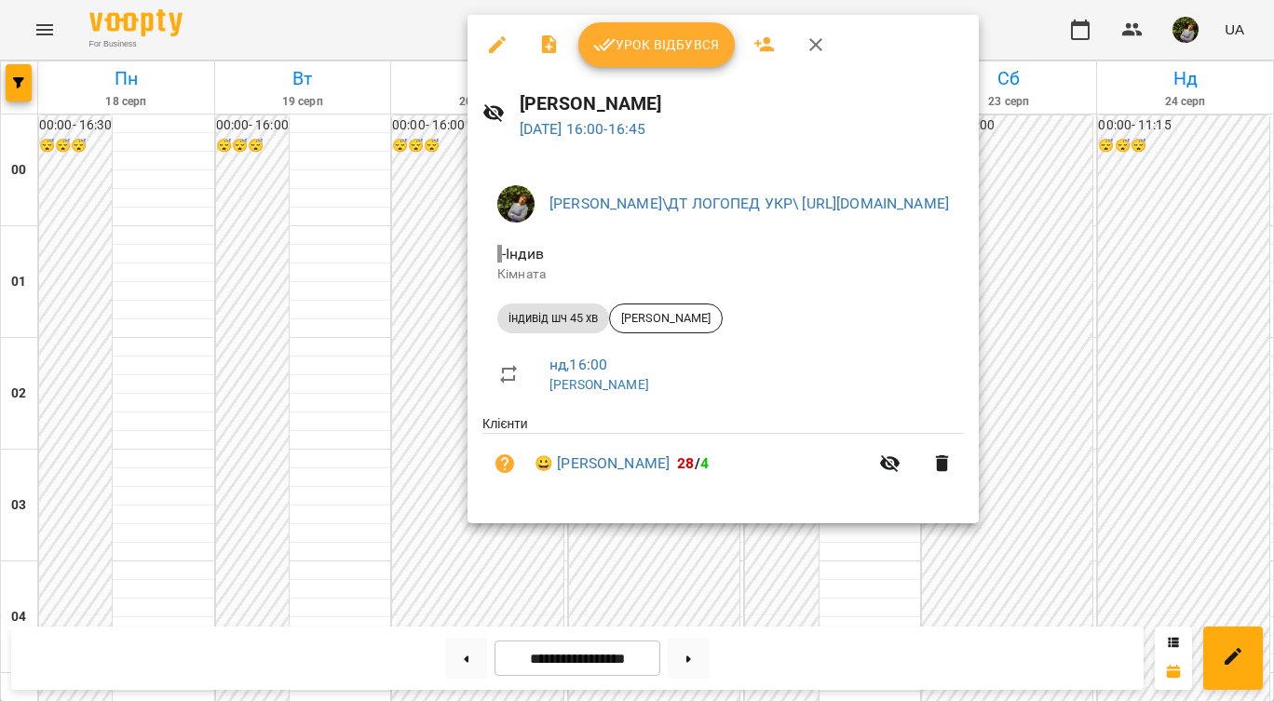
click at [1221, 556] on div at bounding box center [637, 350] width 1274 height 701
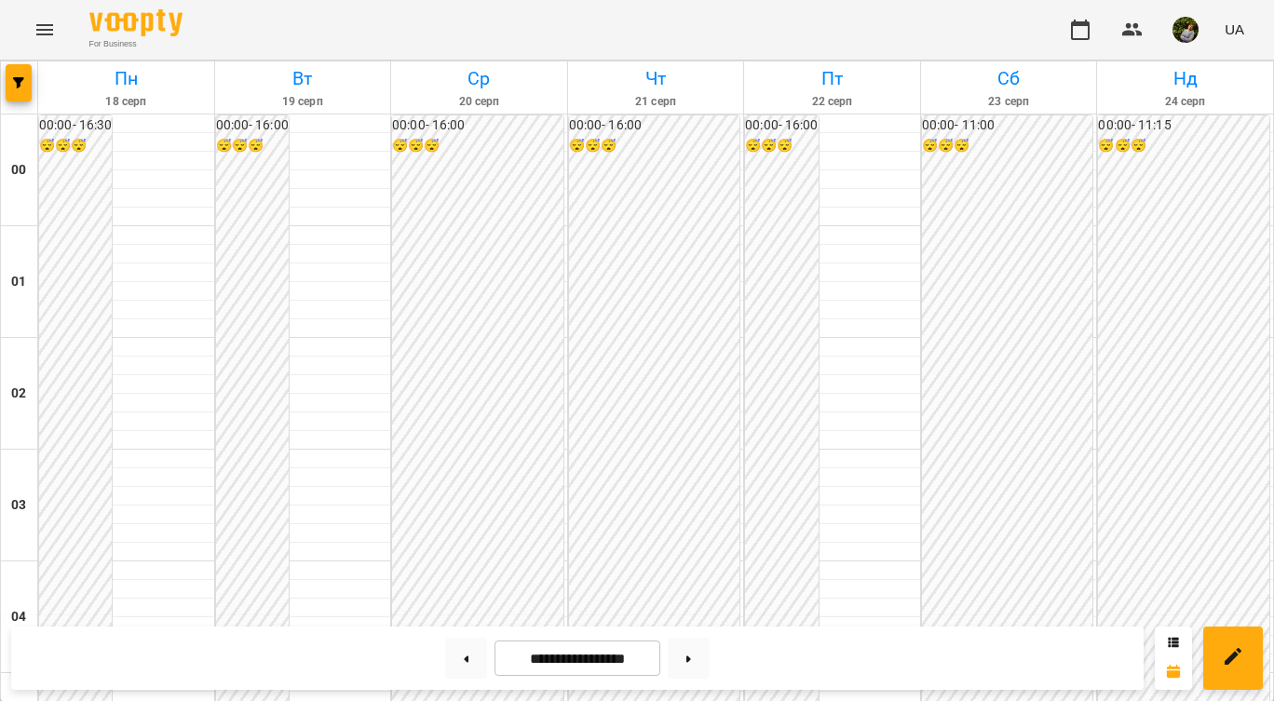
scroll to position [1544, 0]
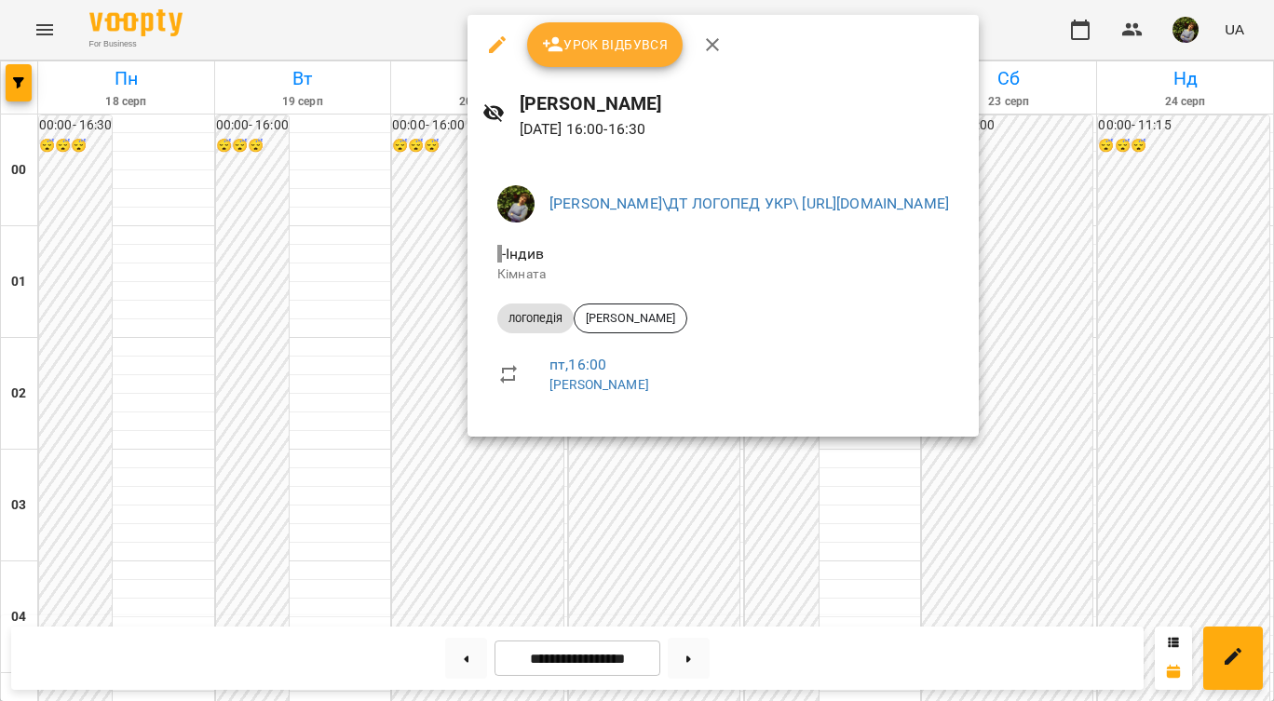
click at [683, 589] on div at bounding box center [637, 350] width 1274 height 701
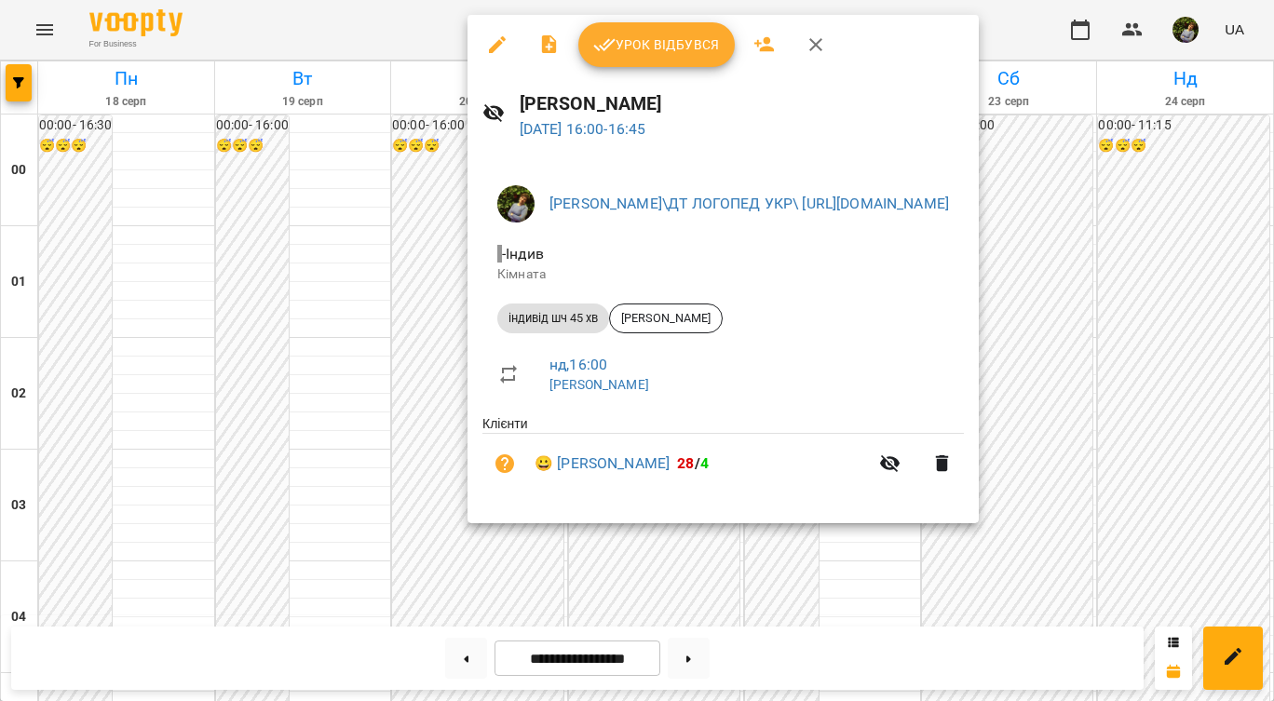
click at [693, 580] on div at bounding box center [637, 350] width 1274 height 701
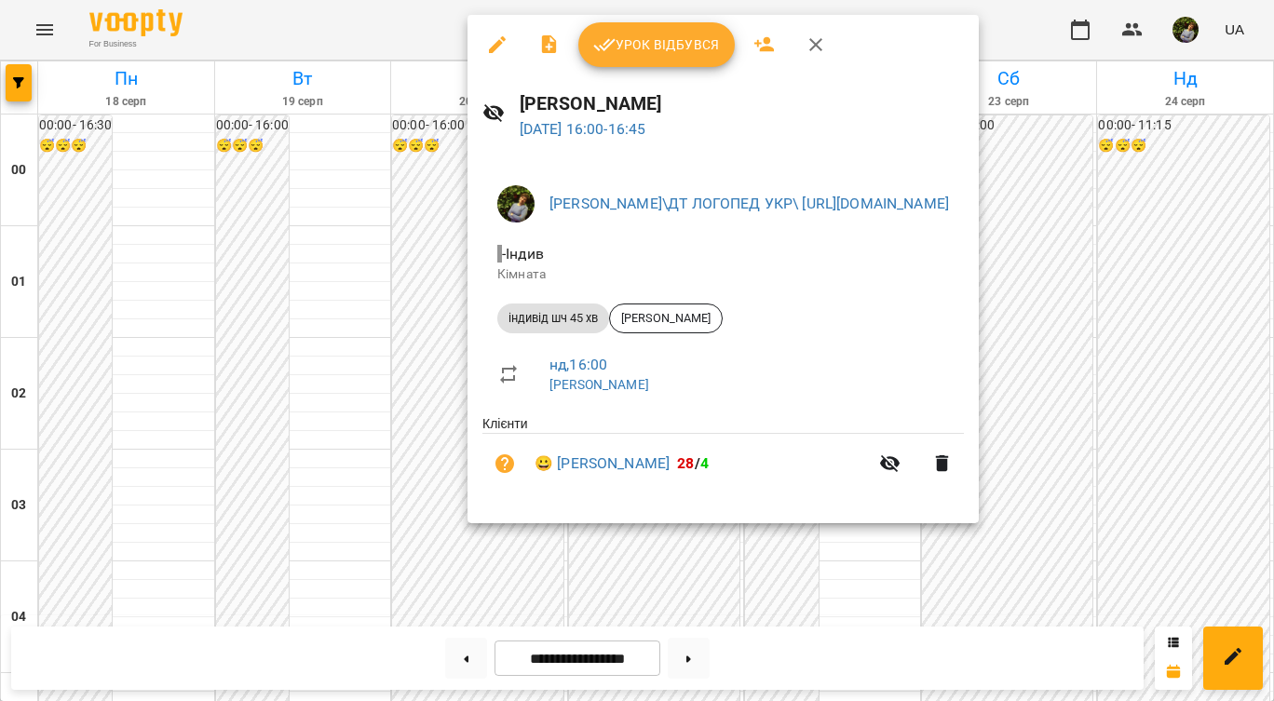
click at [1234, 581] on div at bounding box center [637, 350] width 1274 height 701
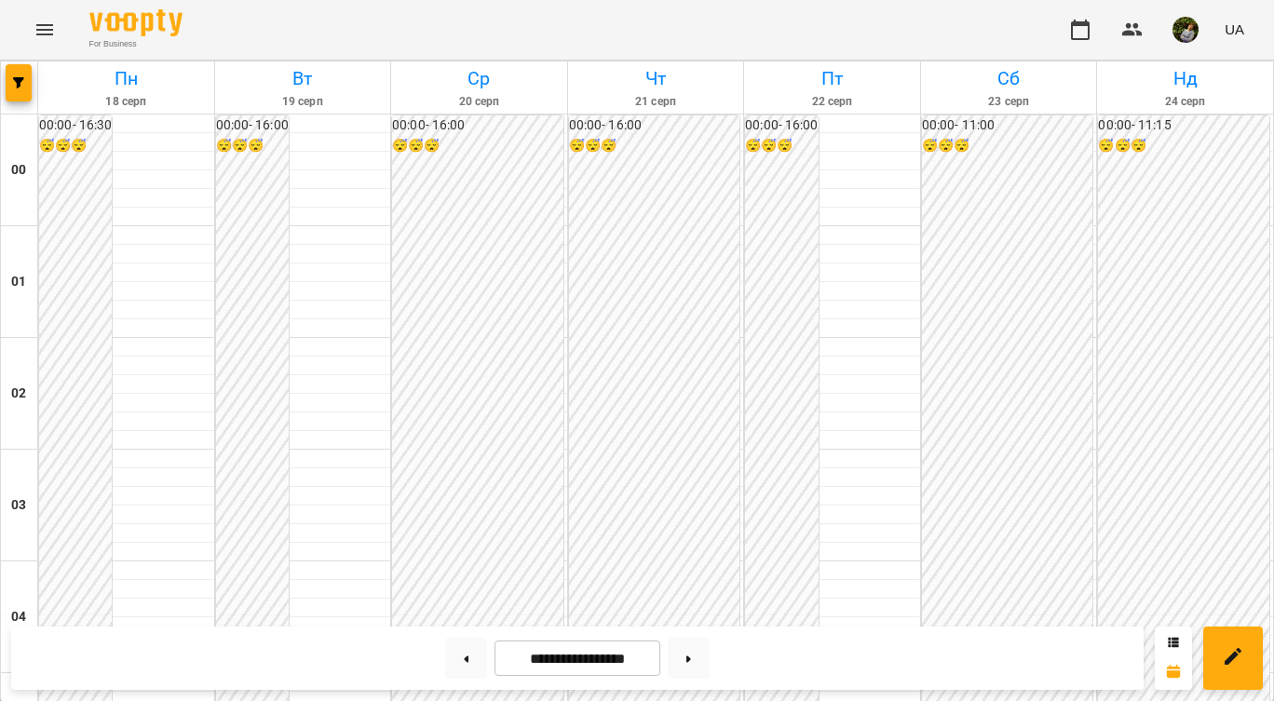
scroll to position [1549, 0]
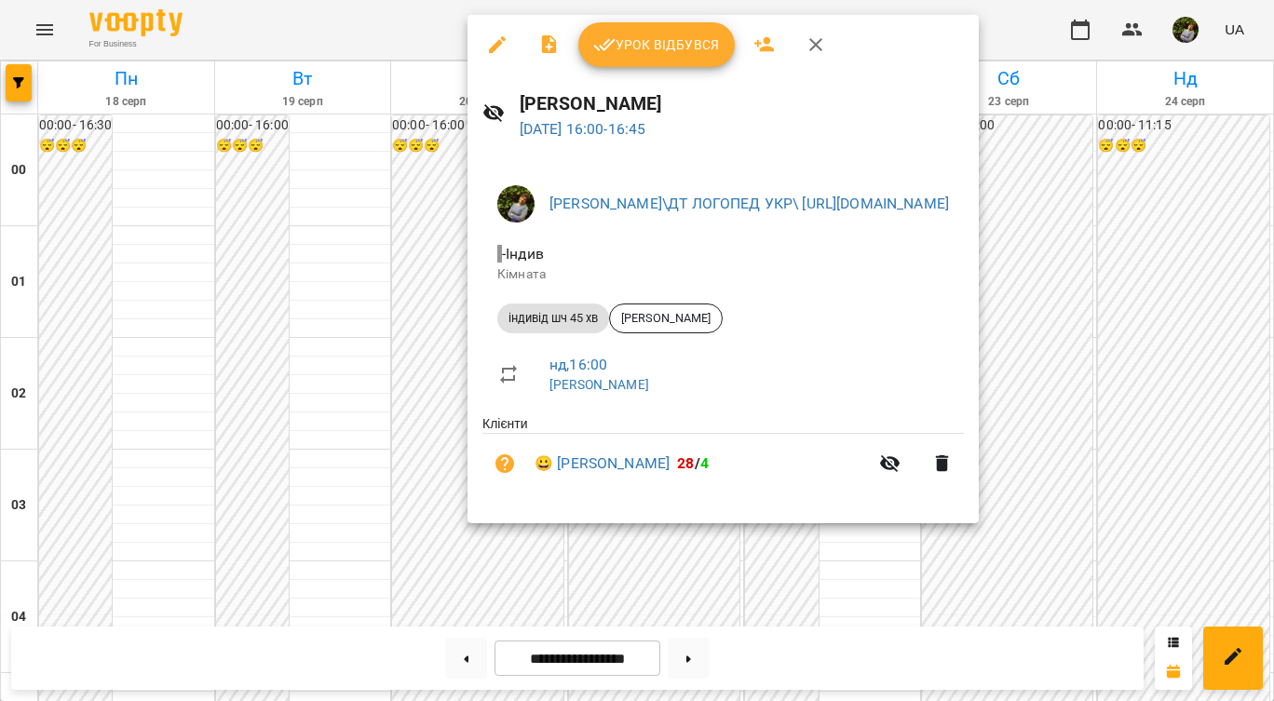
click at [1216, 575] on div at bounding box center [637, 350] width 1274 height 701
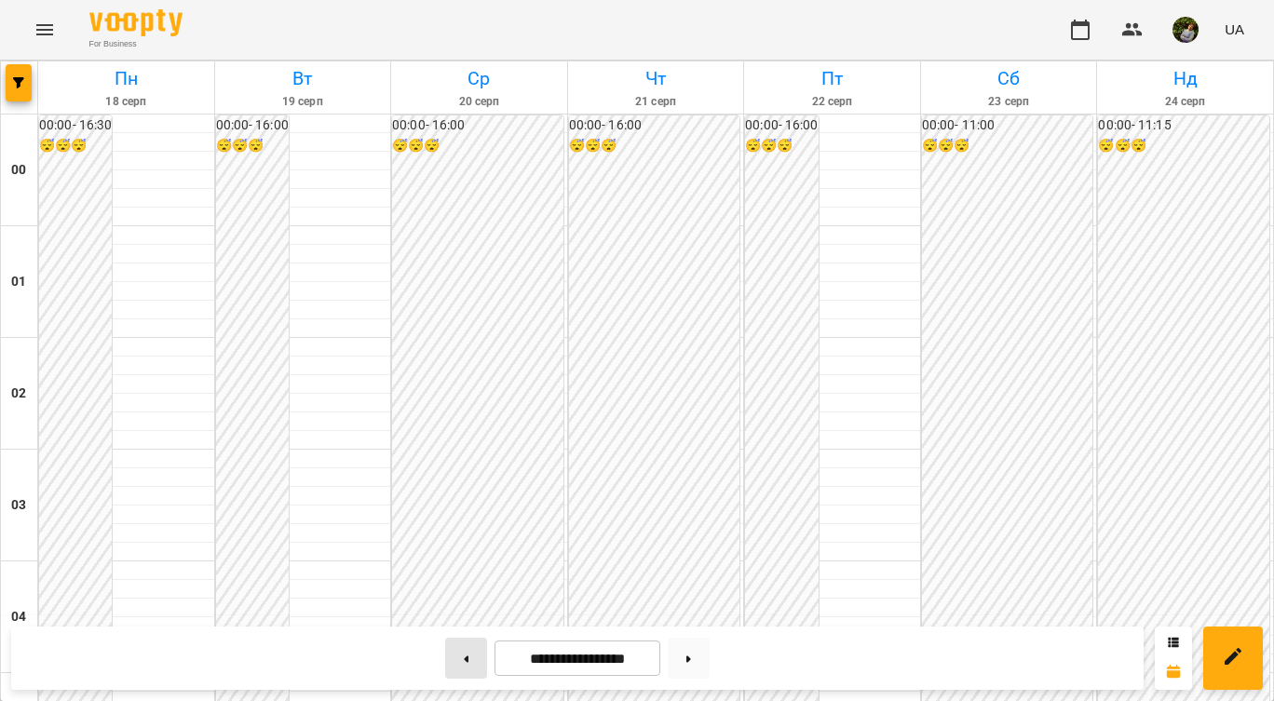
click at [453, 652] on button at bounding box center [466, 658] width 42 height 41
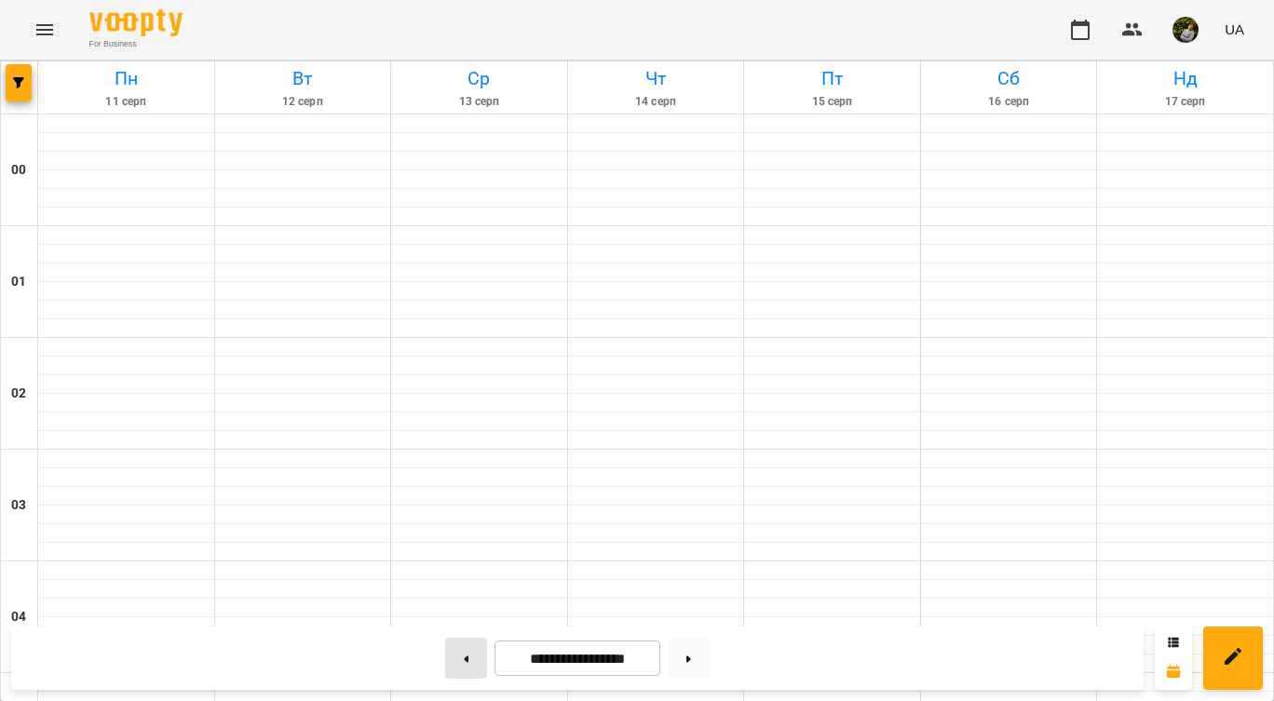
type input "**********"
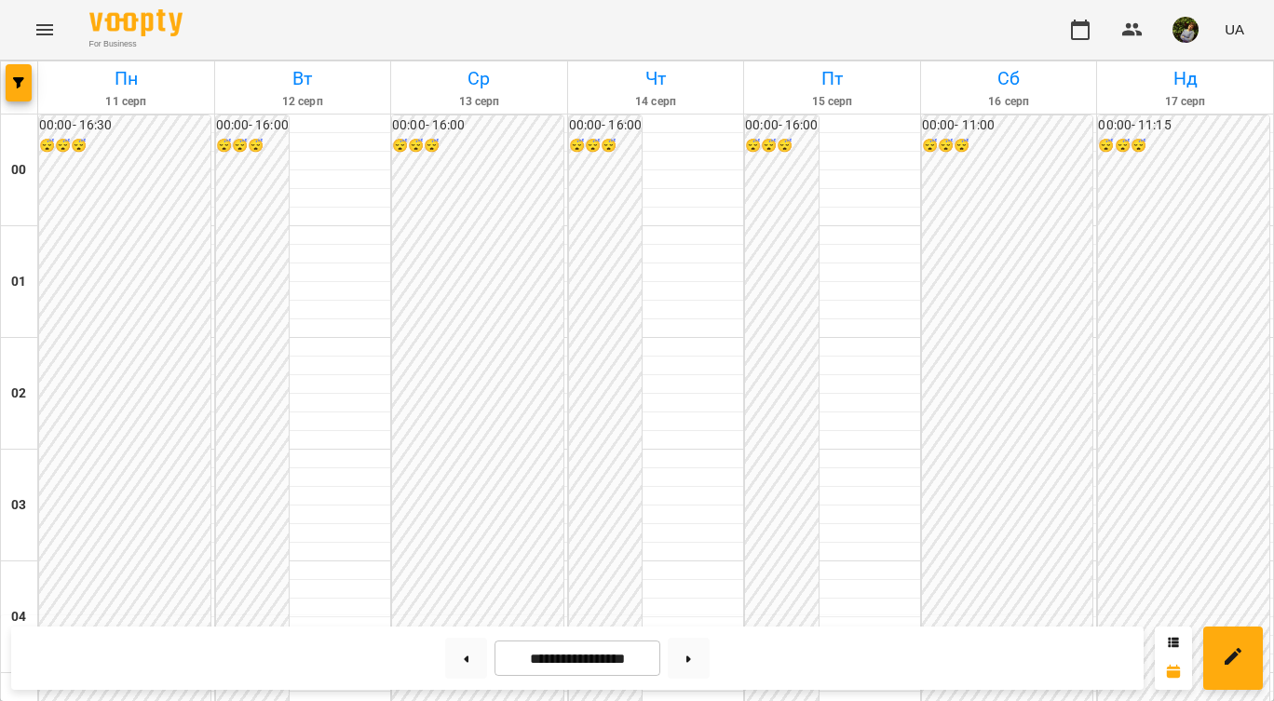
scroll to position [1474, 0]
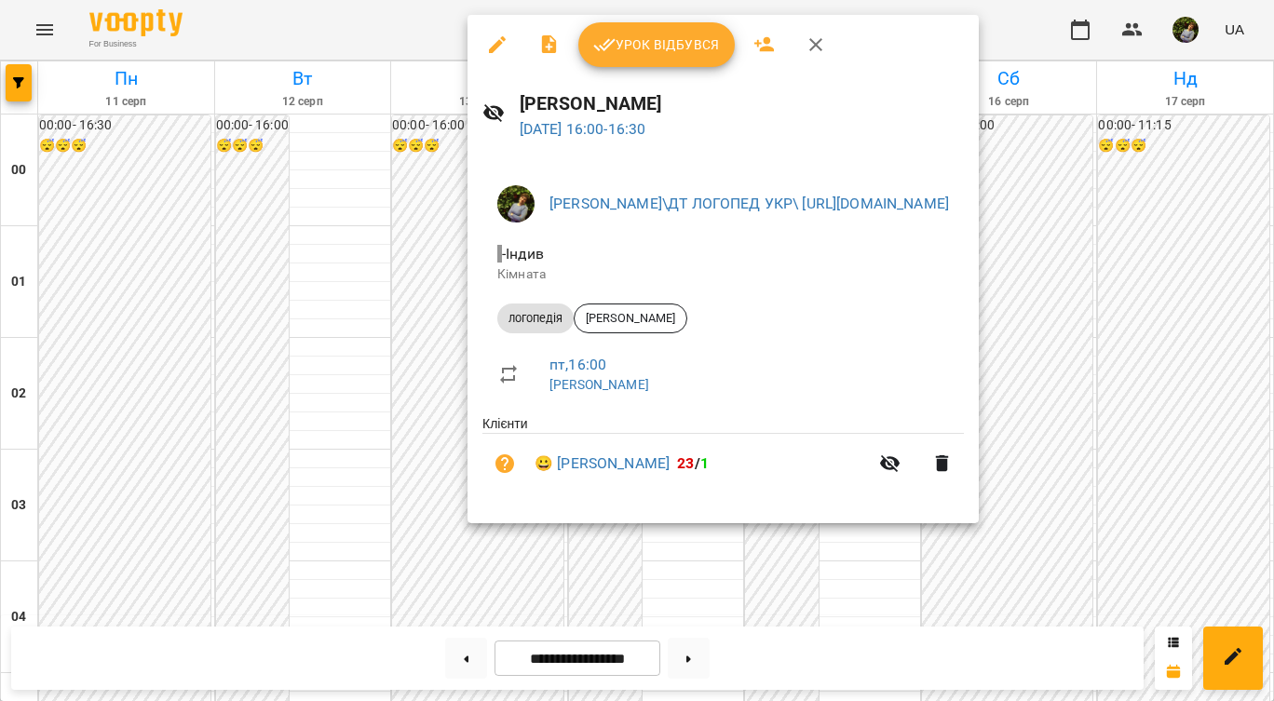
click at [838, 575] on div at bounding box center [637, 350] width 1274 height 701
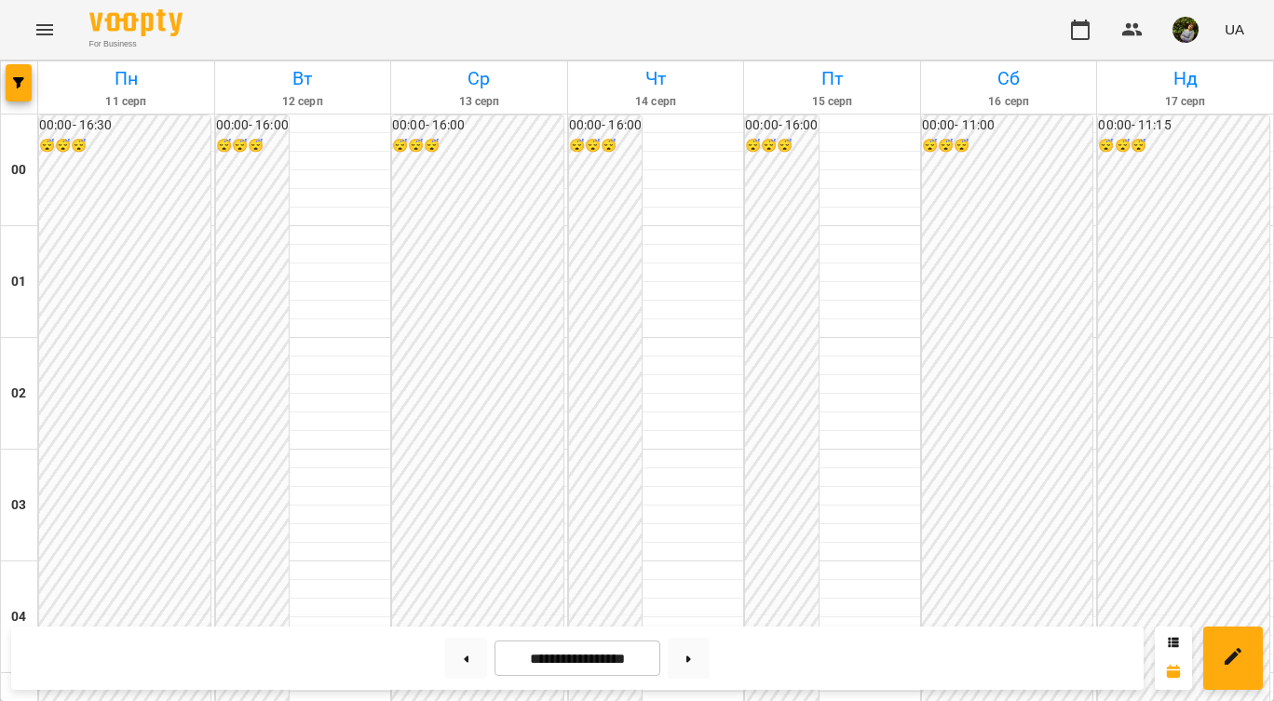
scroll to position [1592, 0]
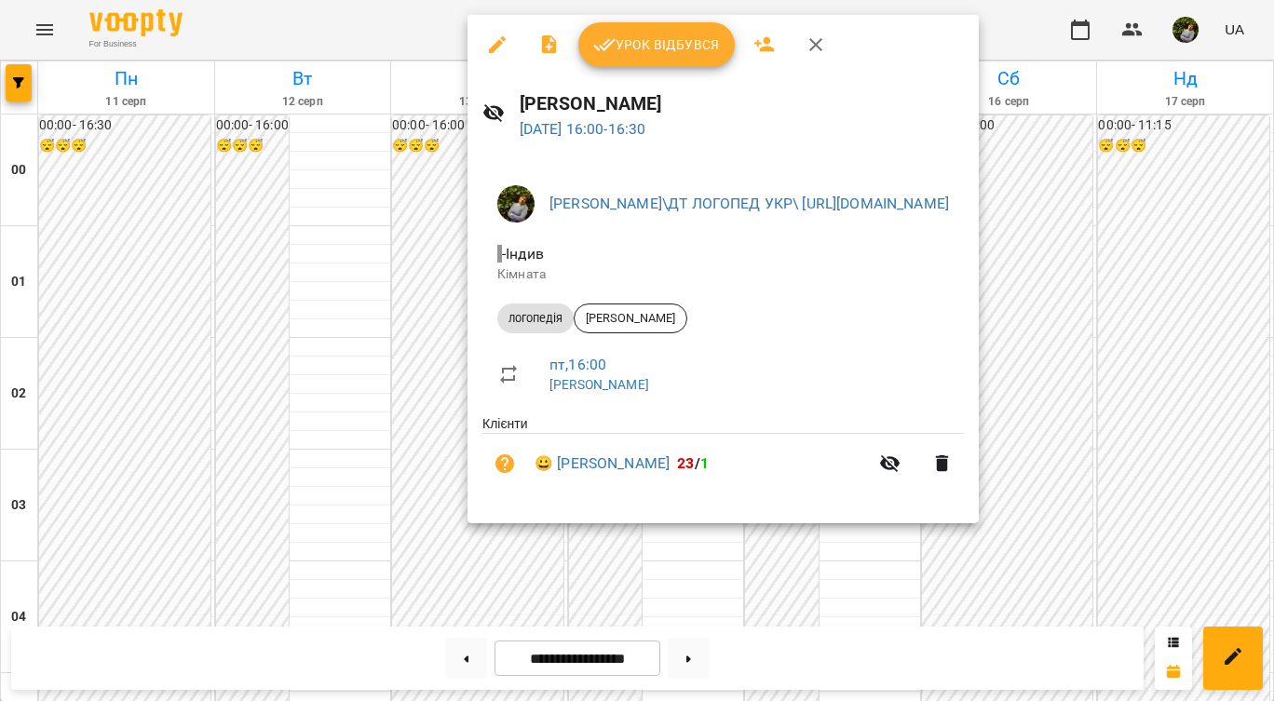
click at [666, 585] on div at bounding box center [637, 350] width 1274 height 701
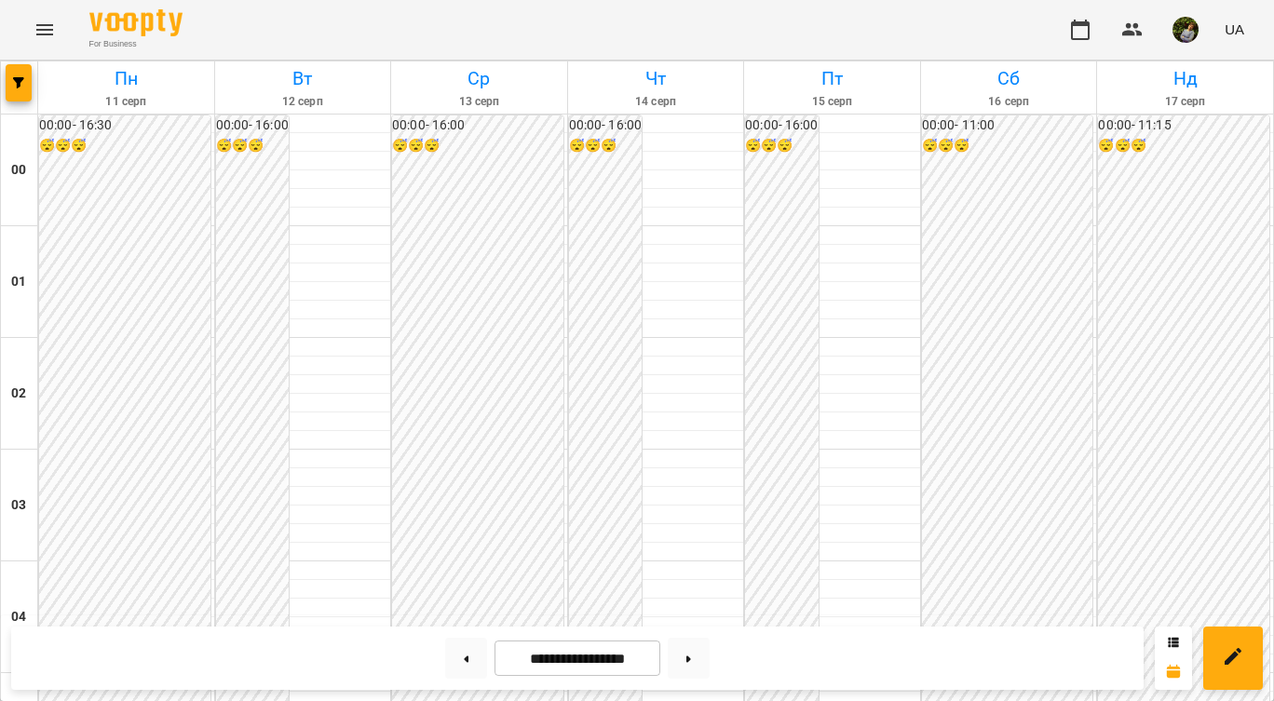
scroll to position [1540, 0]
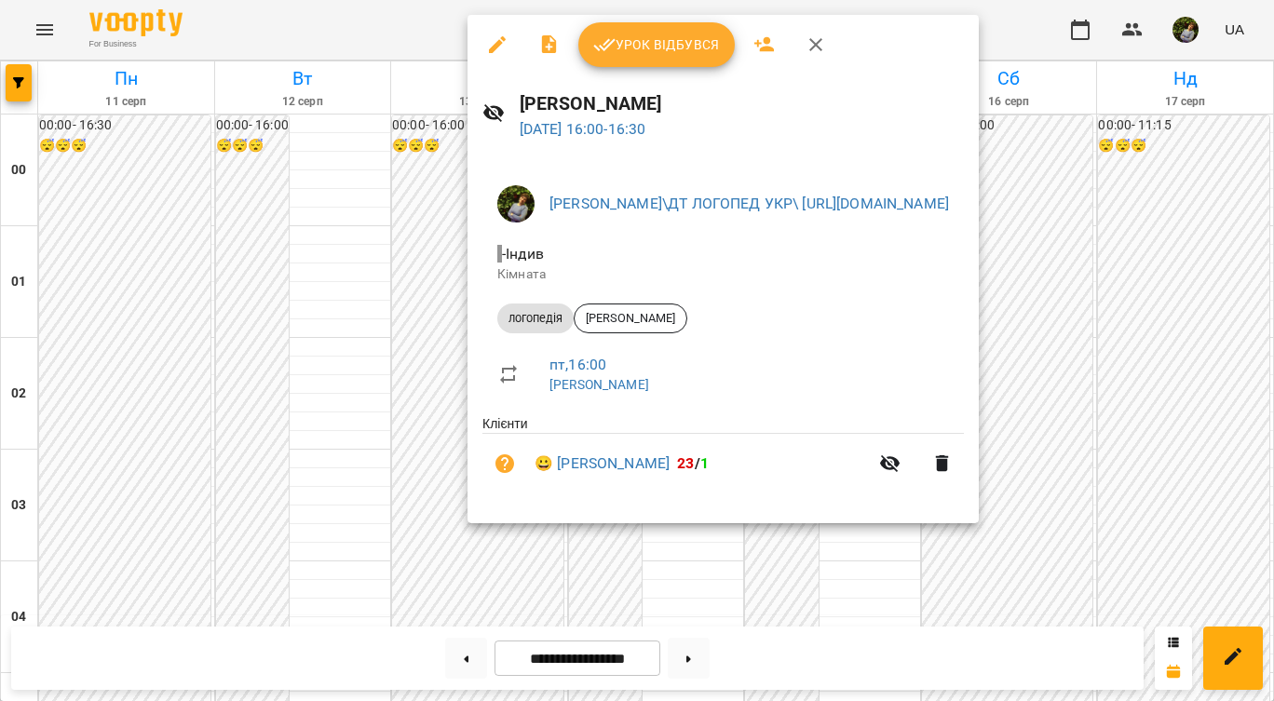
click at [661, 600] on div at bounding box center [637, 350] width 1274 height 701
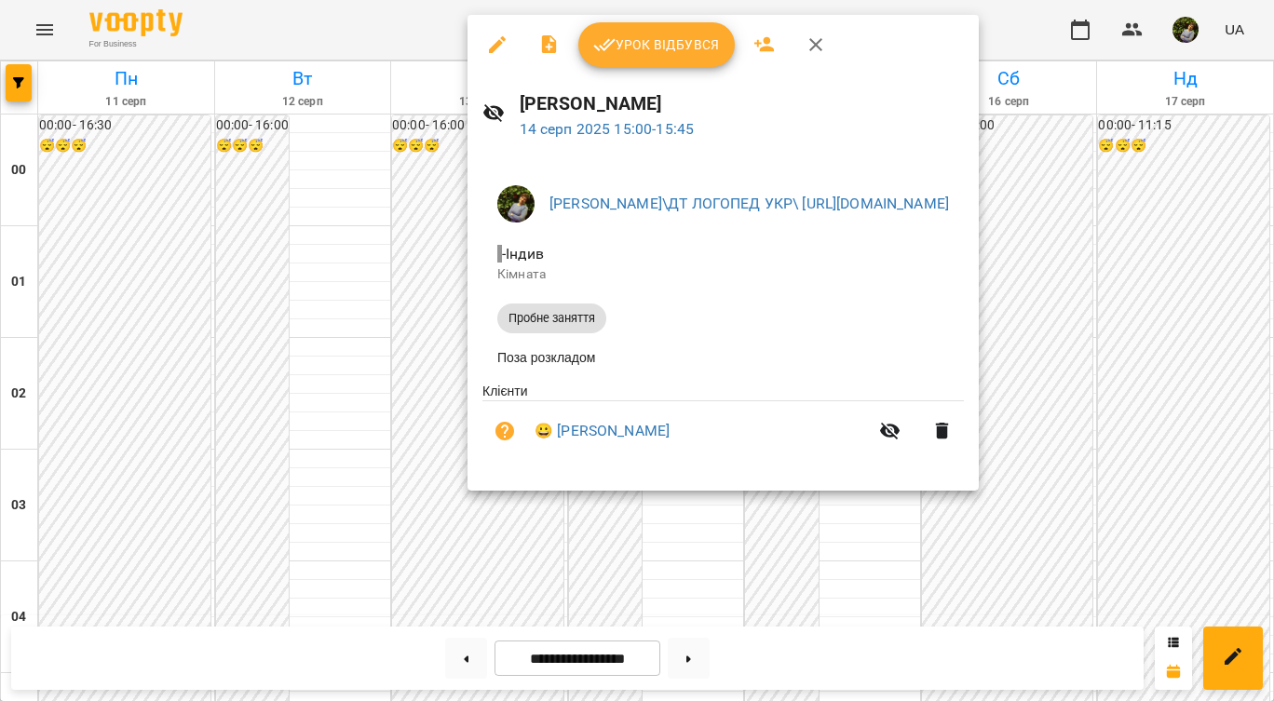
click at [833, 541] on div at bounding box center [637, 350] width 1274 height 701
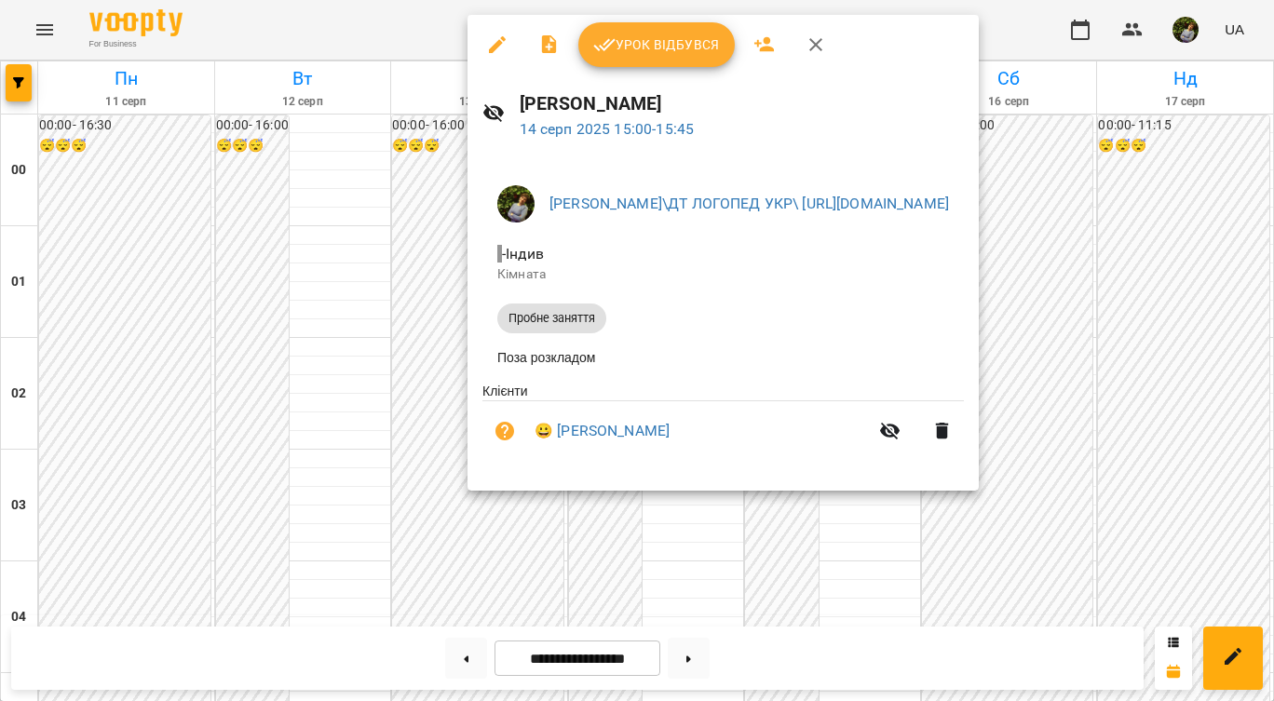
click at [670, 590] on div at bounding box center [637, 350] width 1274 height 701
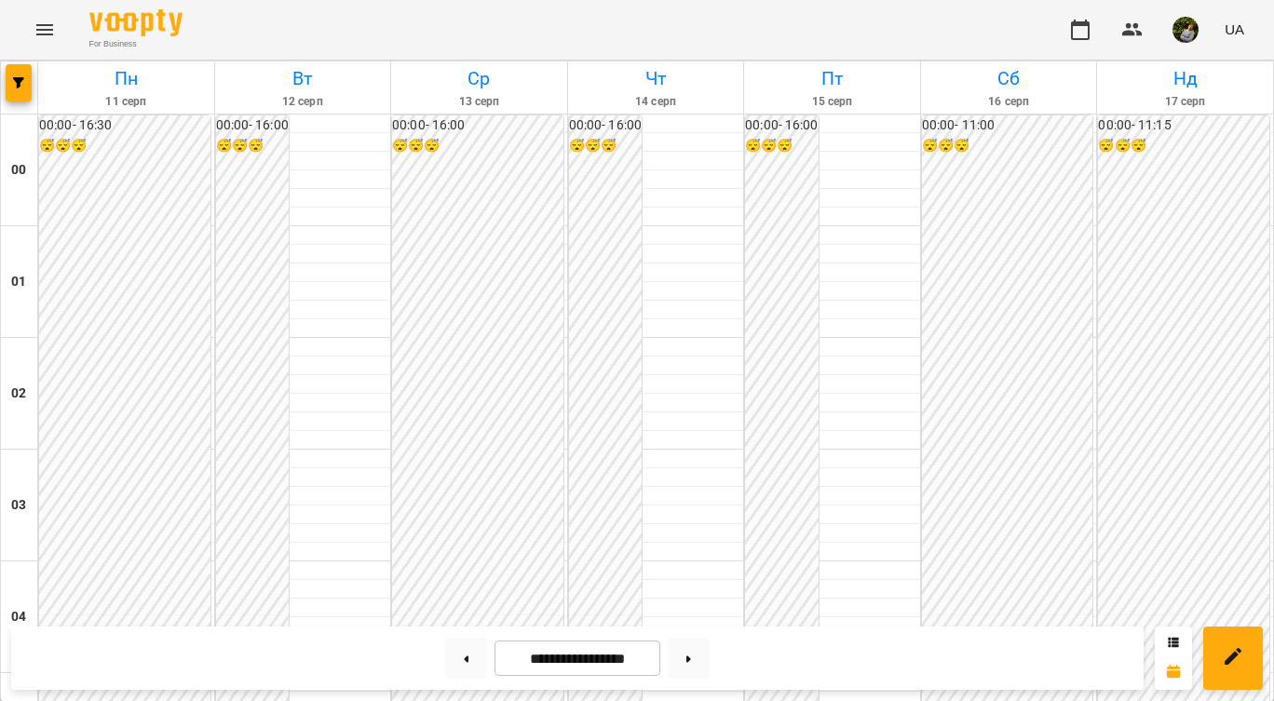
scroll to position [2037, 0]
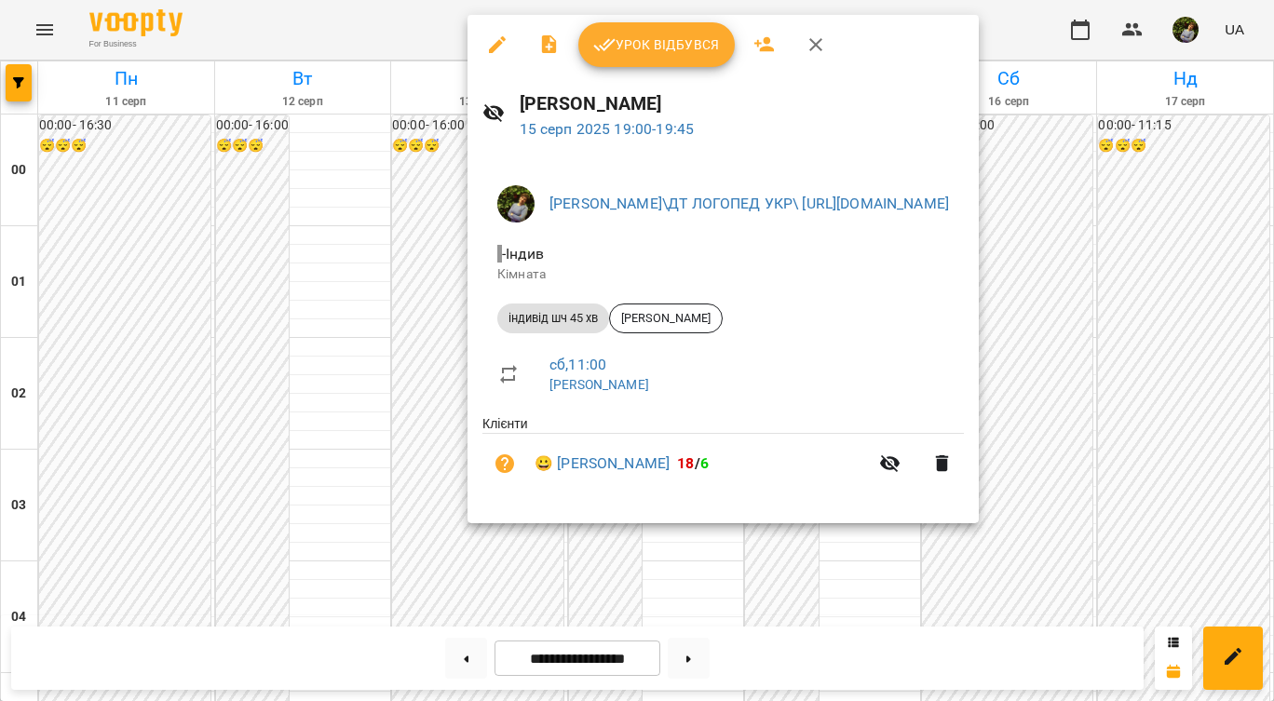
click at [613, 548] on div at bounding box center [637, 350] width 1274 height 701
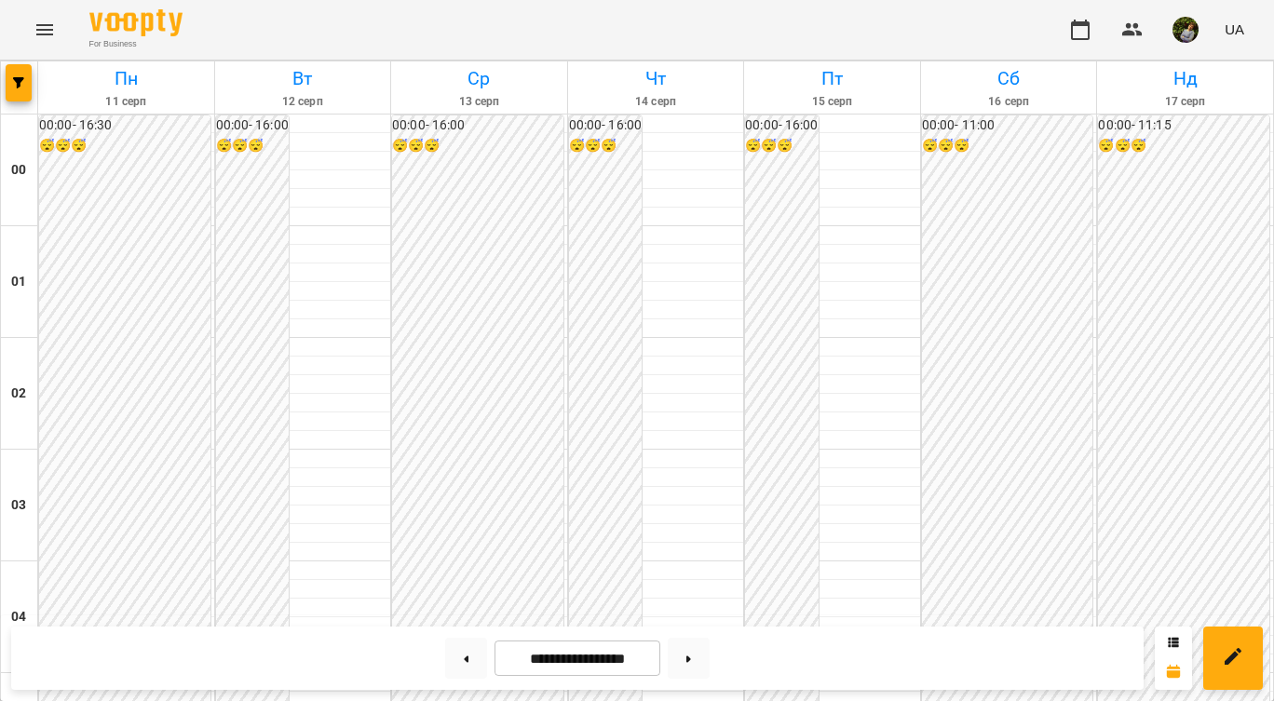
scroll to position [1683, 0]
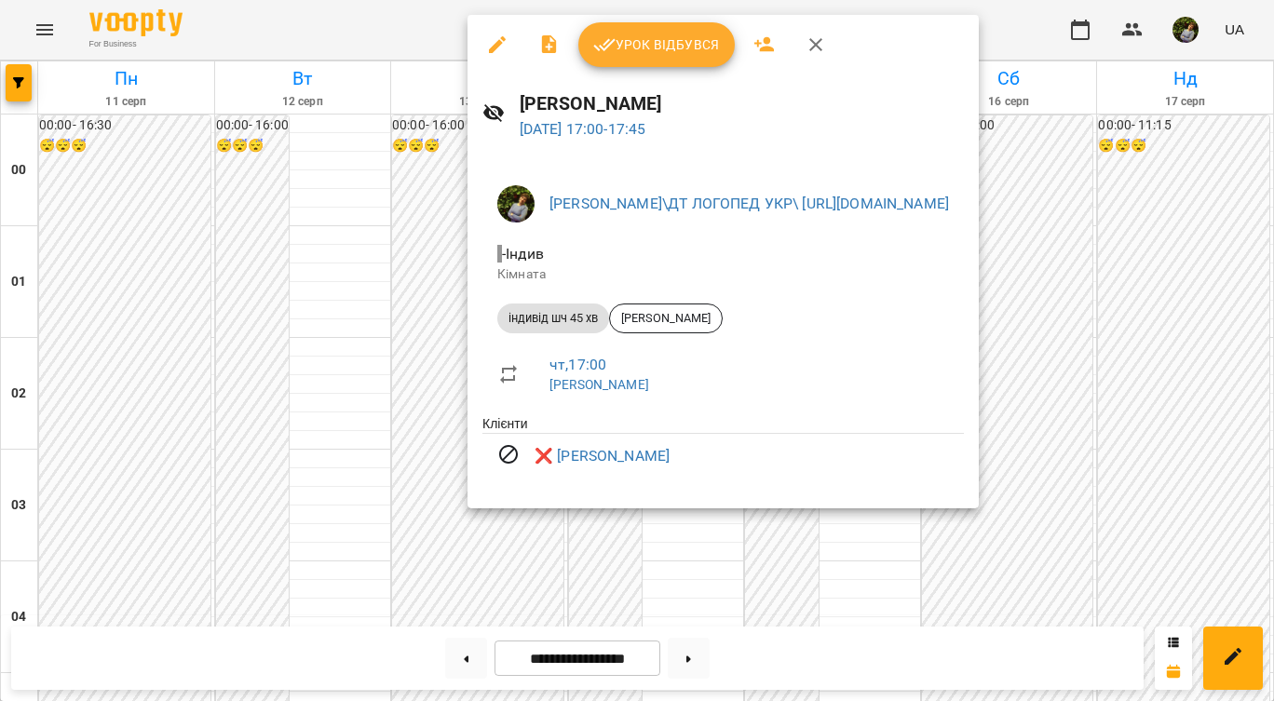
click at [672, 534] on div at bounding box center [637, 350] width 1274 height 701
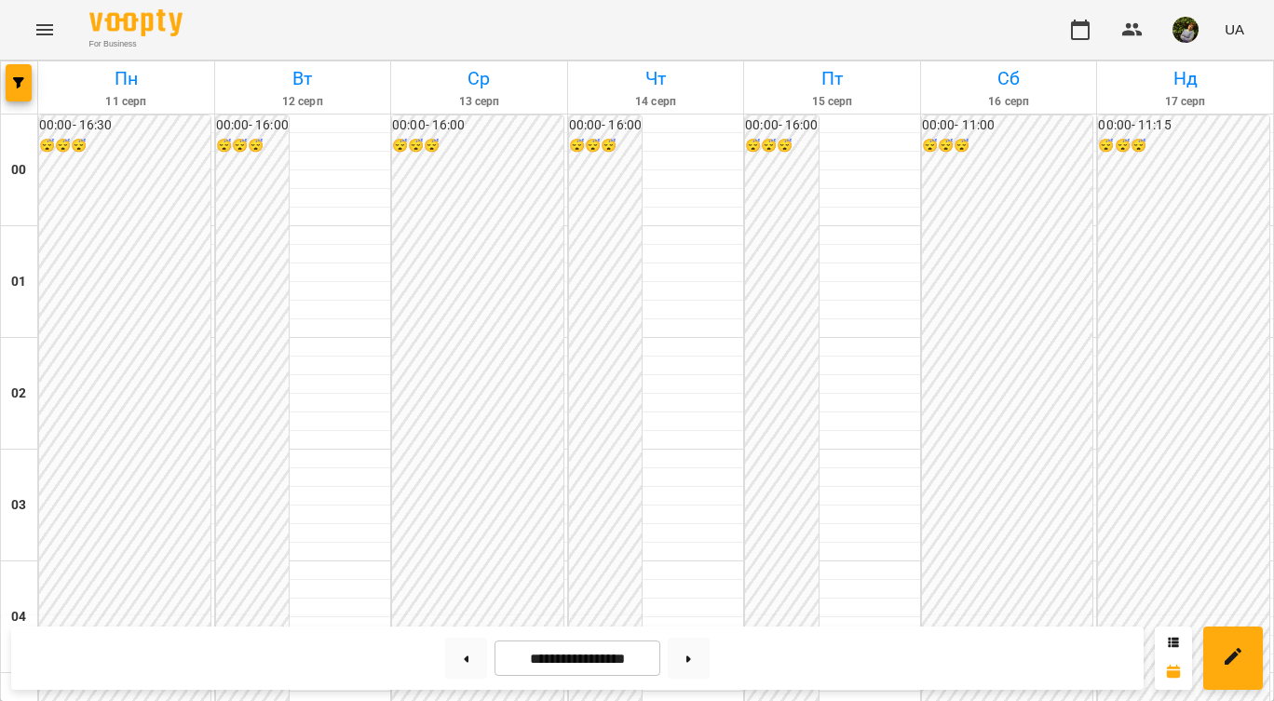
scroll to position [1950, 0]
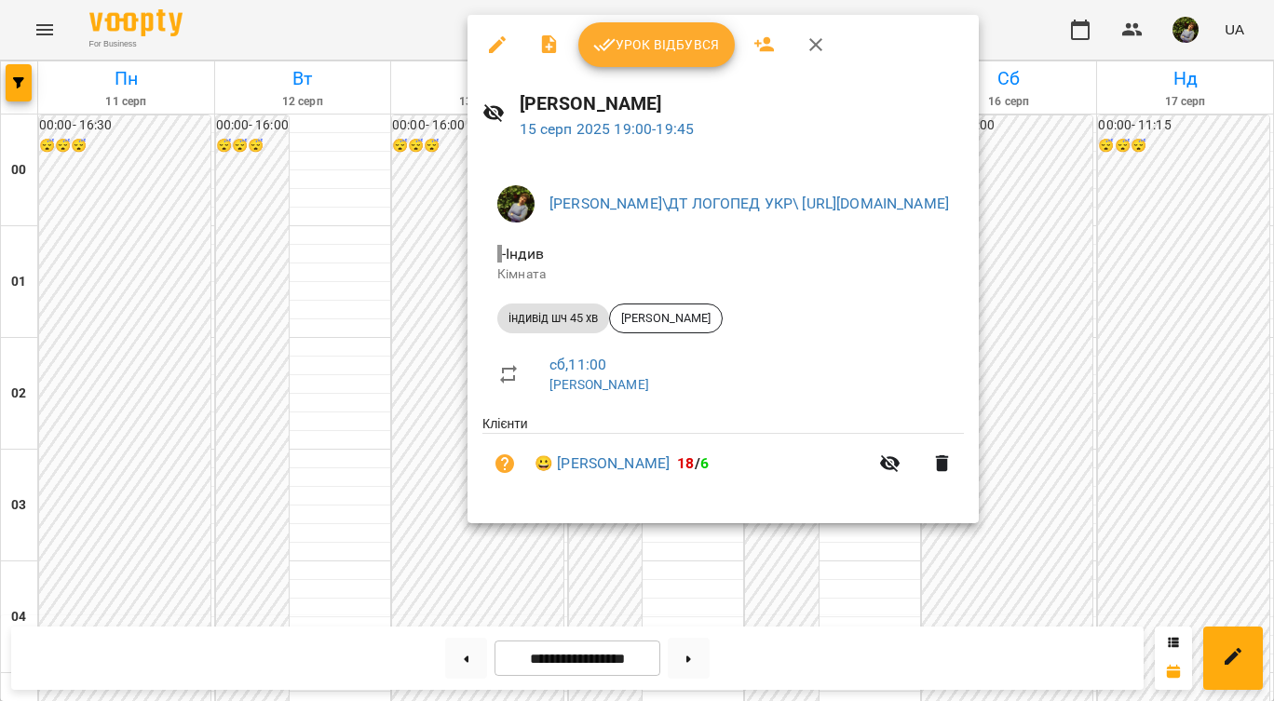
click at [694, 537] on div at bounding box center [637, 350] width 1274 height 701
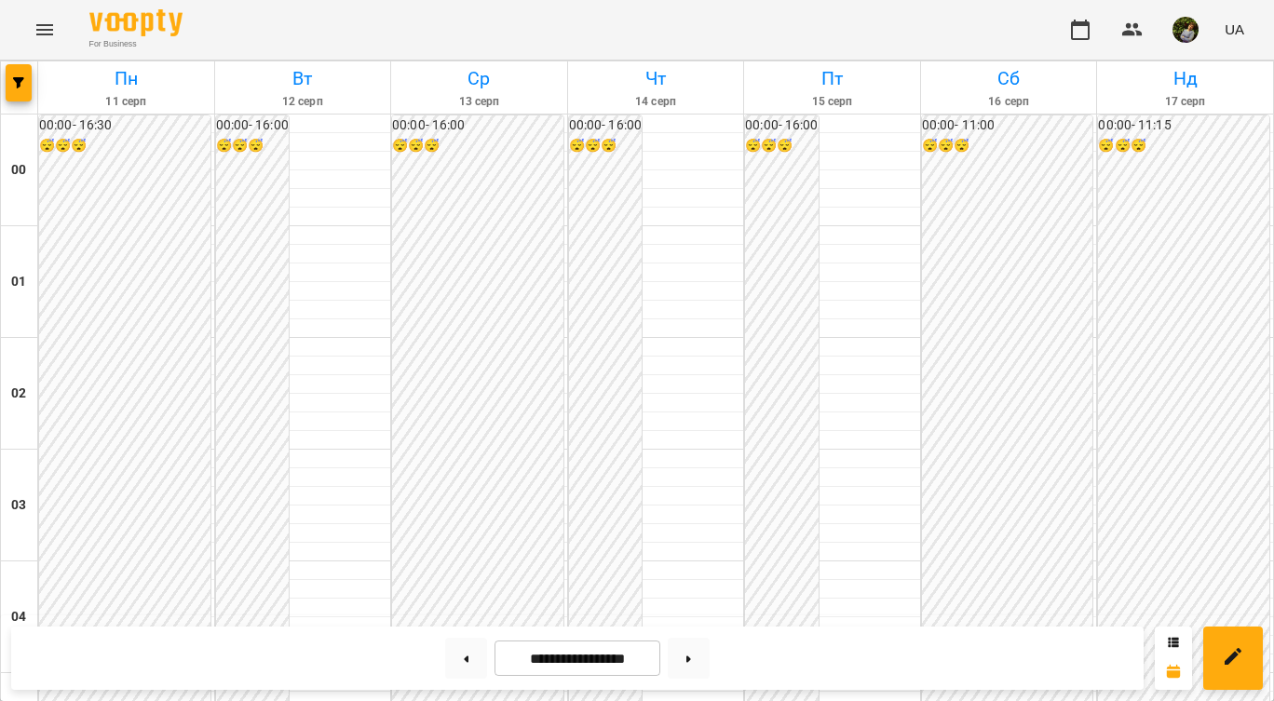
scroll to position [2178, 0]
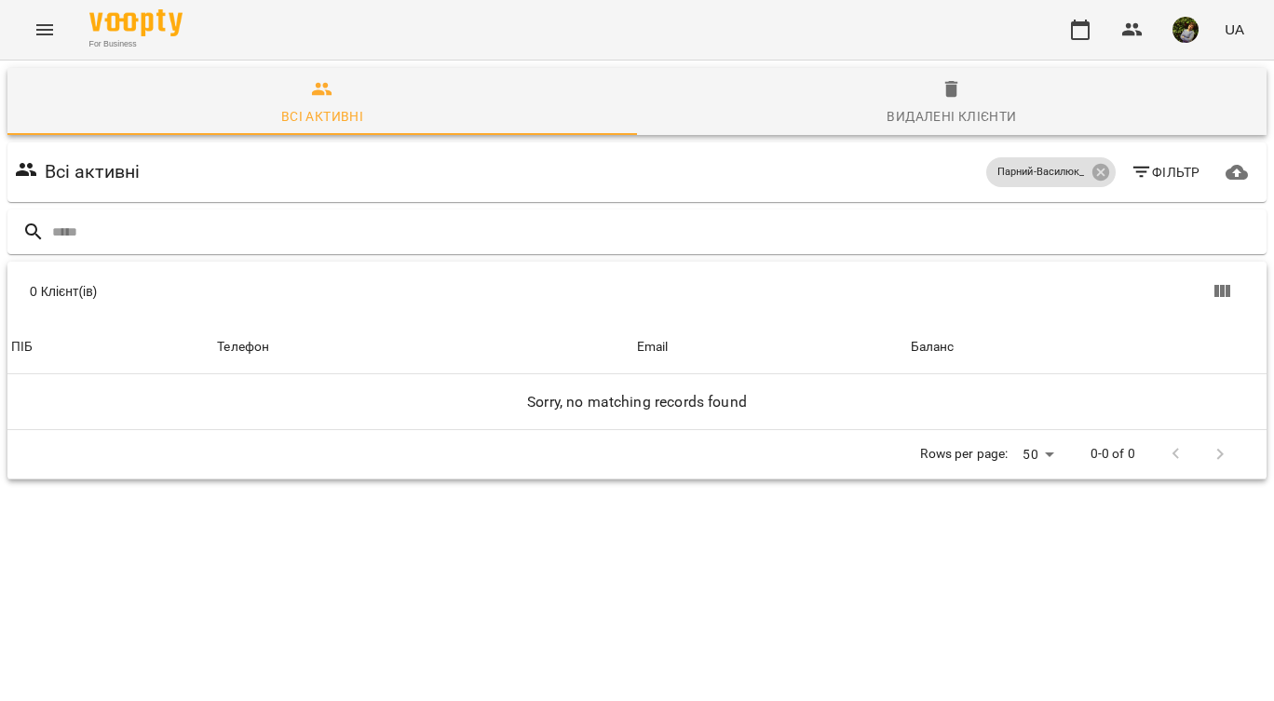
click at [43, 27] on icon "Menu" at bounding box center [45, 30] width 22 height 22
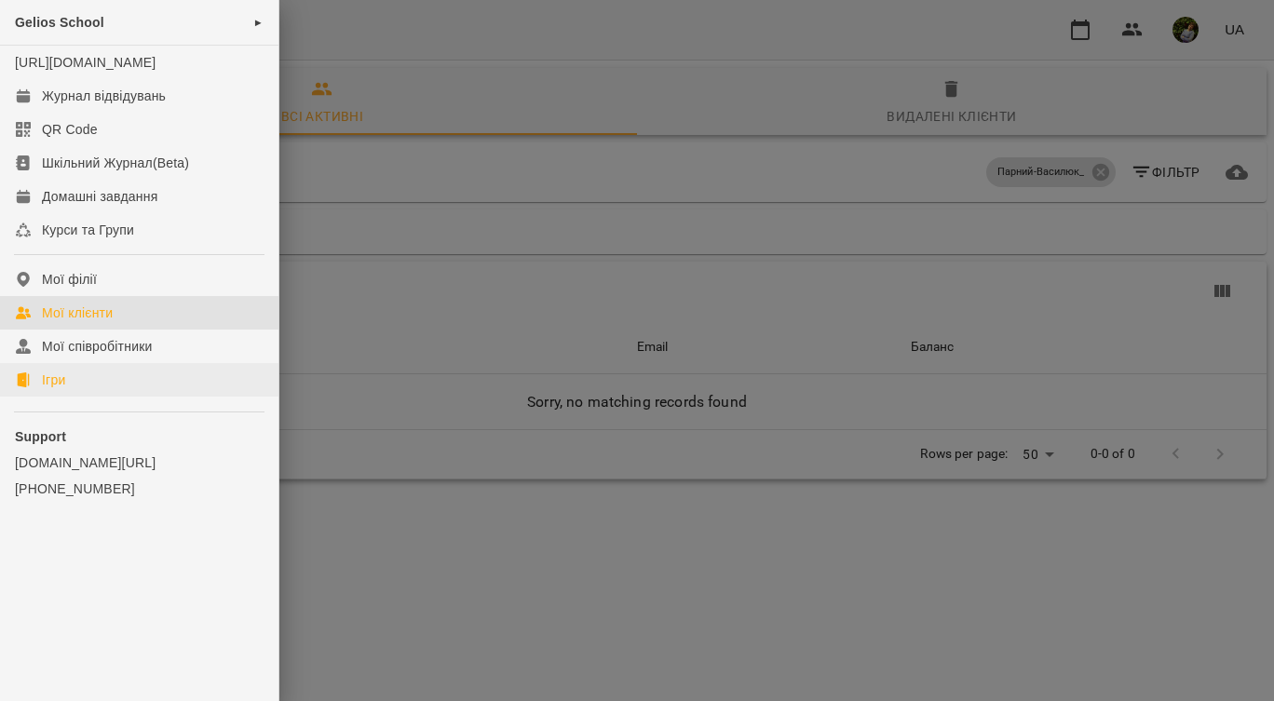
click at [57, 389] on div "Ігри" at bounding box center [53, 380] width 23 height 19
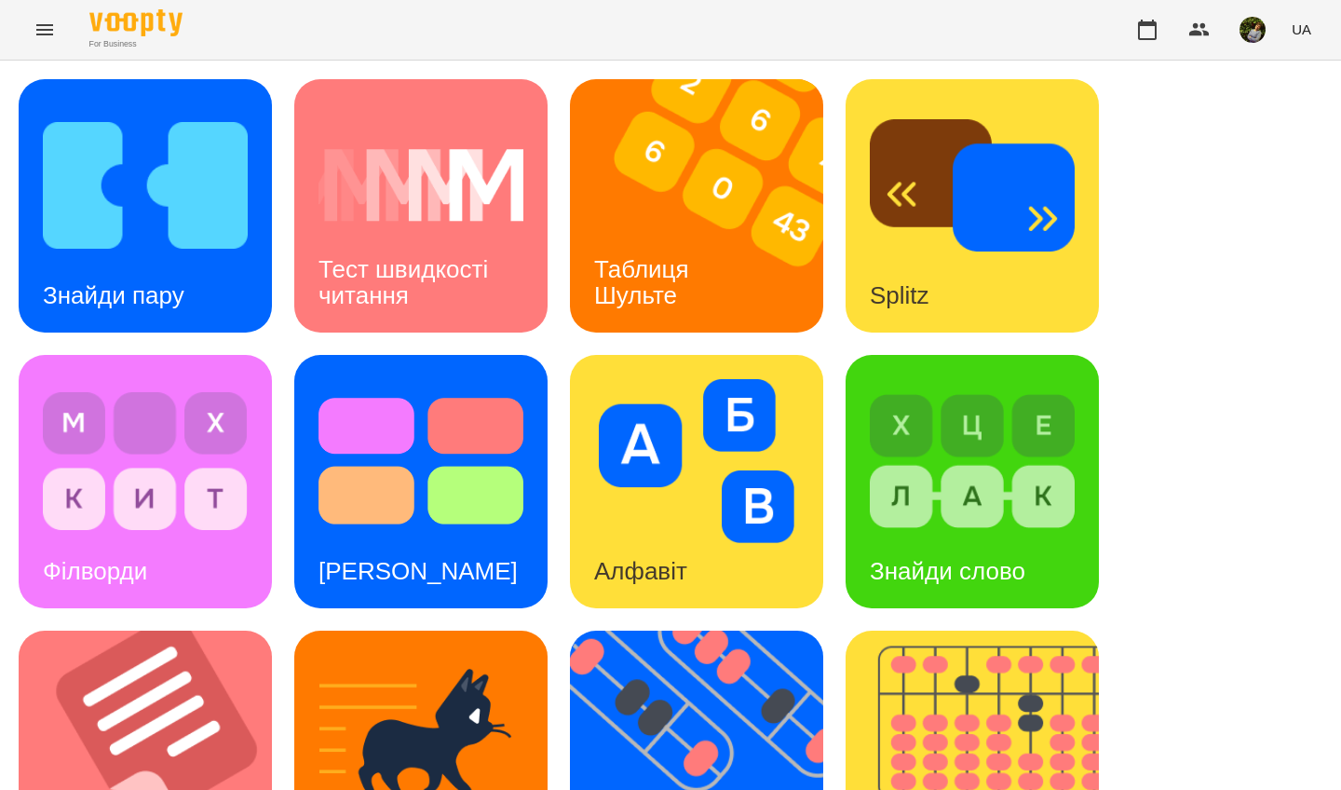
click at [157, 295] on h3 "Знайди пару" at bounding box center [114, 295] width 142 height 28
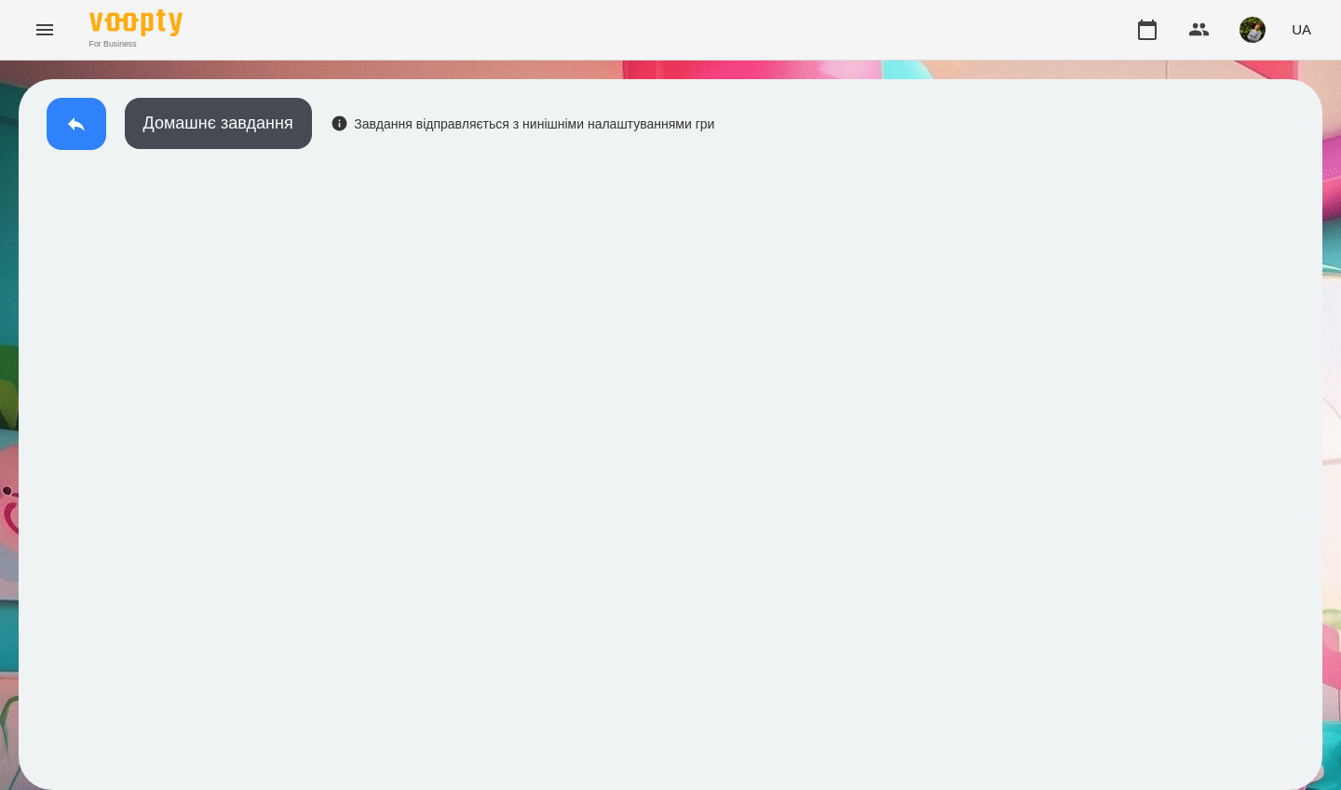
click at [87, 131] on icon at bounding box center [76, 124] width 22 height 22
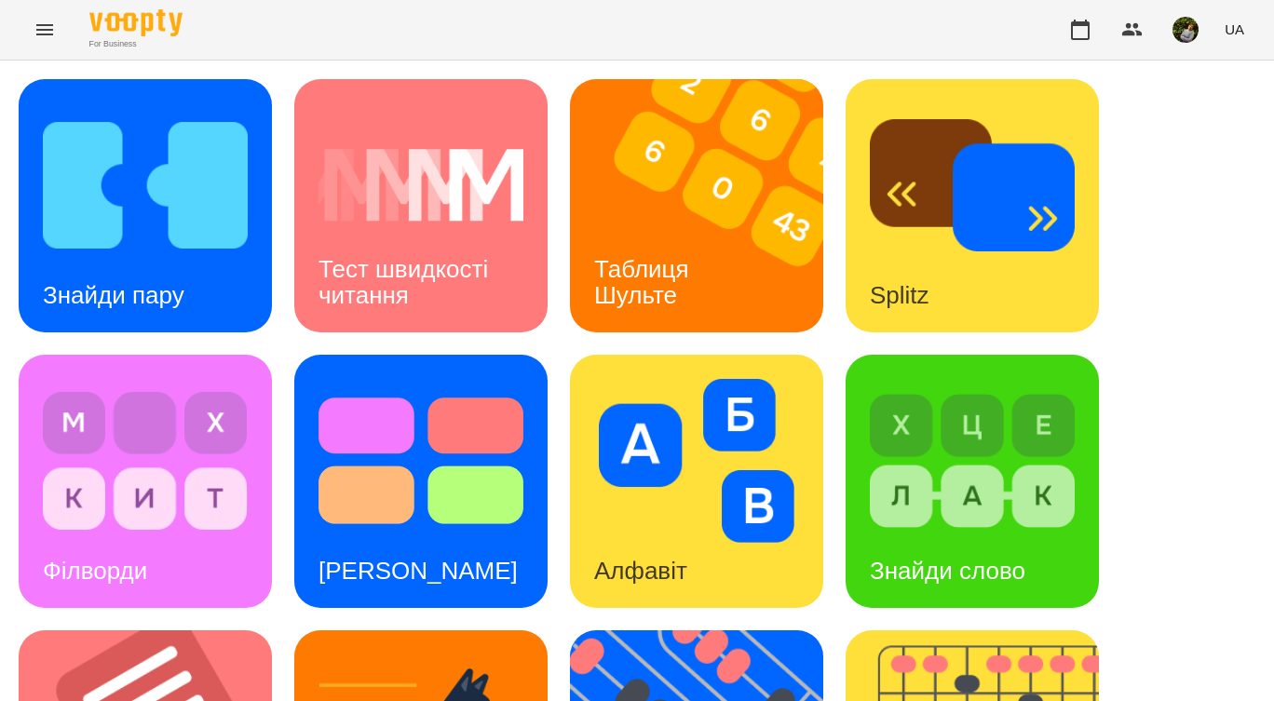
scroll to position [493, 0]
